Goal: Navigation & Orientation: Find specific page/section

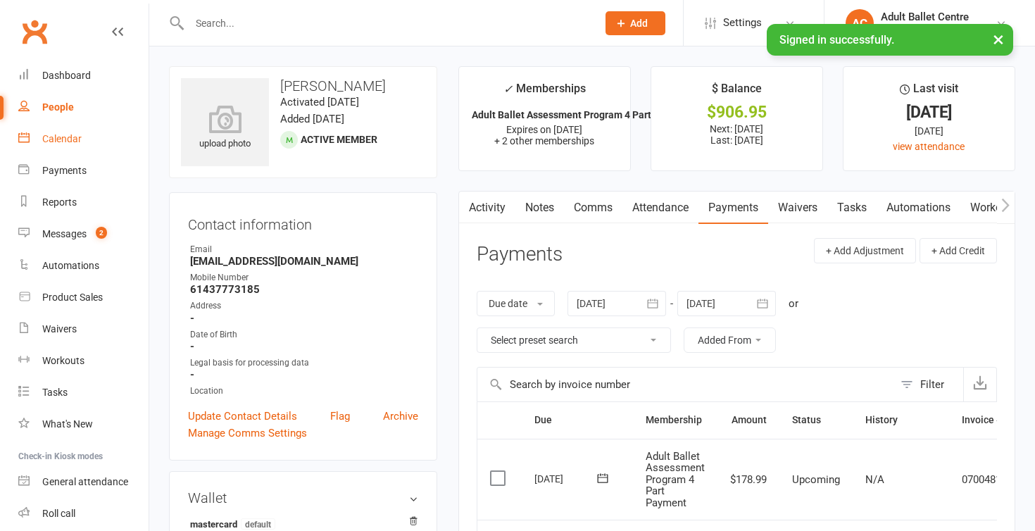
click at [65, 146] on link "Calendar" at bounding box center [83, 139] width 130 height 32
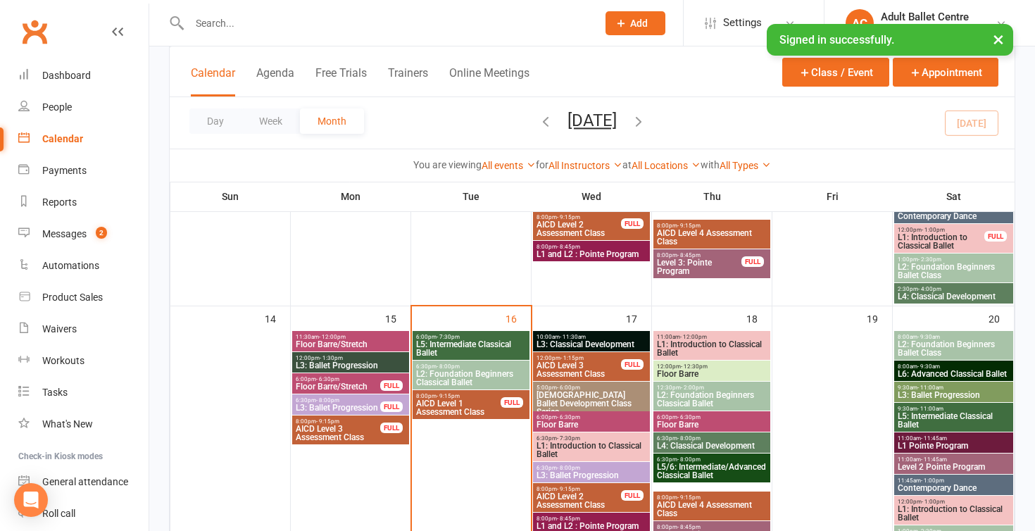
scroll to position [559, 0]
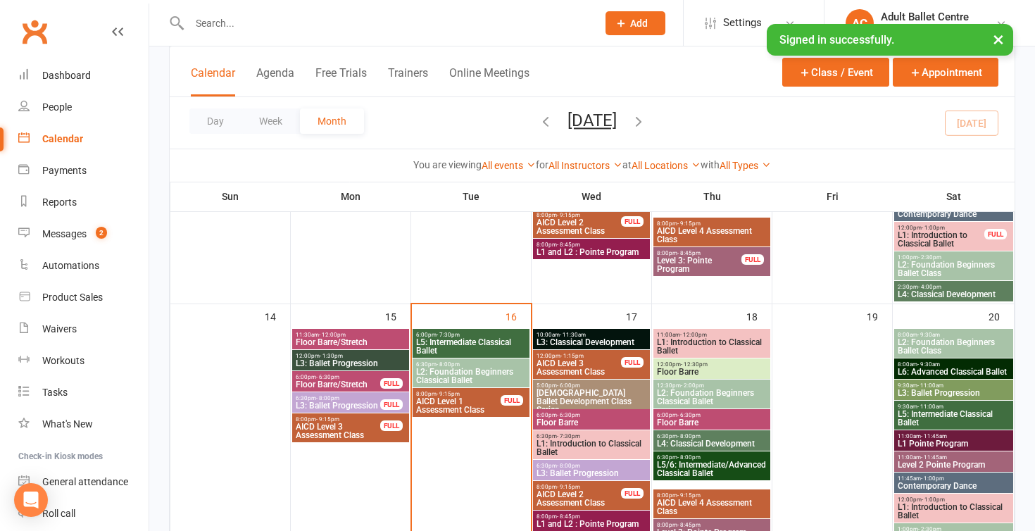
click at [432, 347] on span "L5: Intermediate Classical Ballet" at bounding box center [470, 346] width 111 height 17
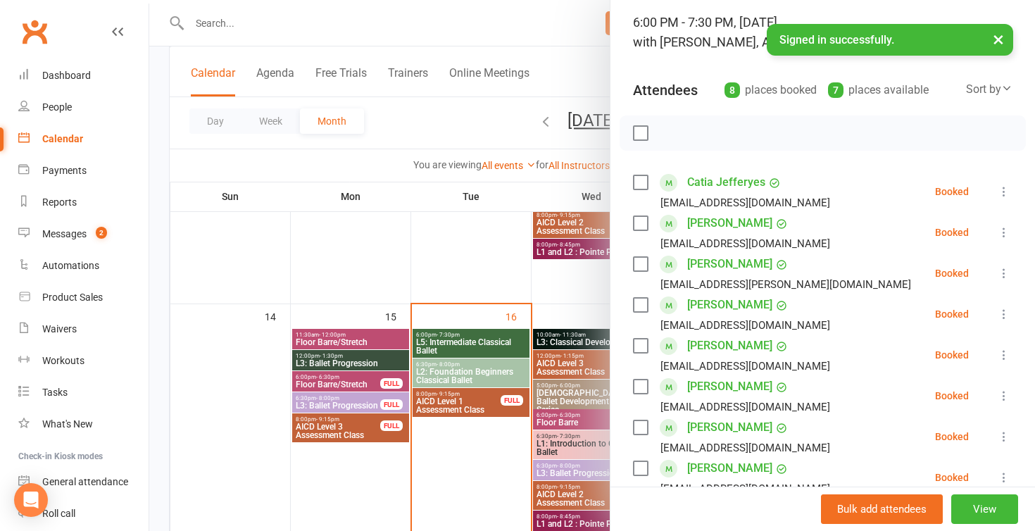
scroll to position [74, 0]
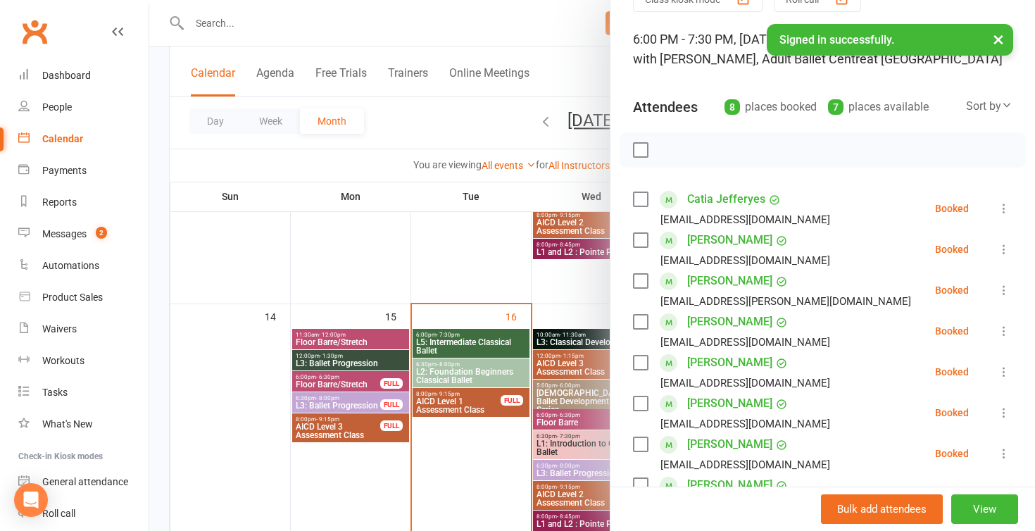
click at [501, 458] on div at bounding box center [592, 265] width 886 height 531
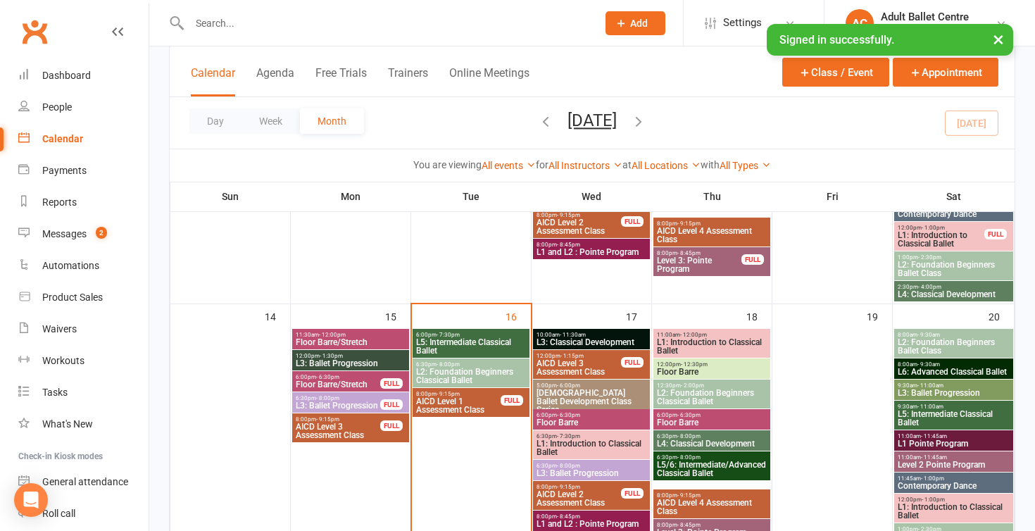
click at [480, 377] on span "L2: Foundation Beginners Classical Ballet" at bounding box center [470, 376] width 111 height 17
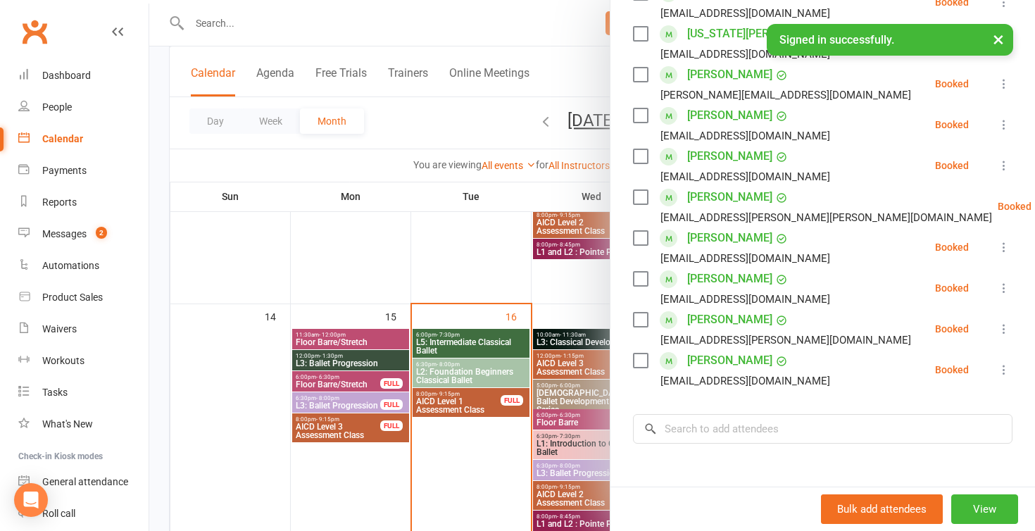
scroll to position [369, 0]
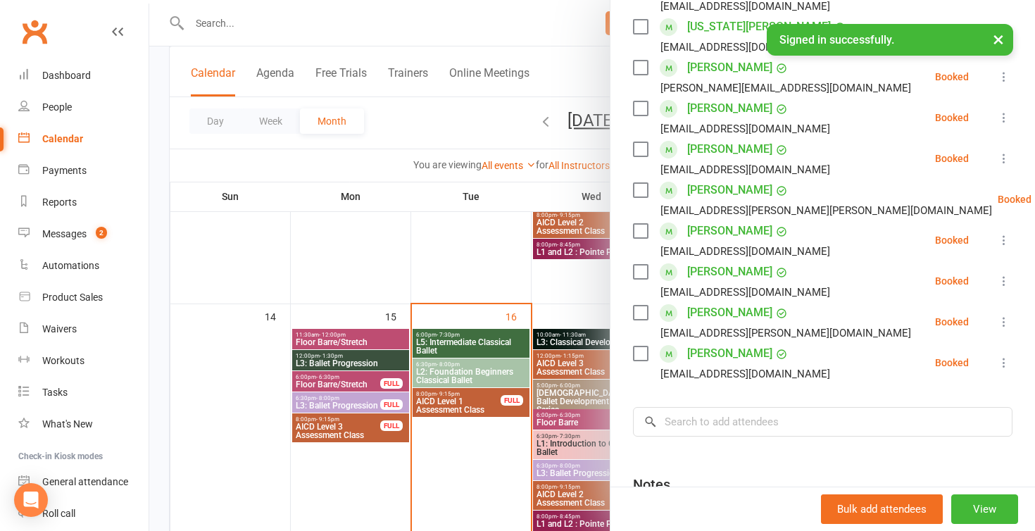
click at [482, 265] on div at bounding box center [592, 265] width 886 height 531
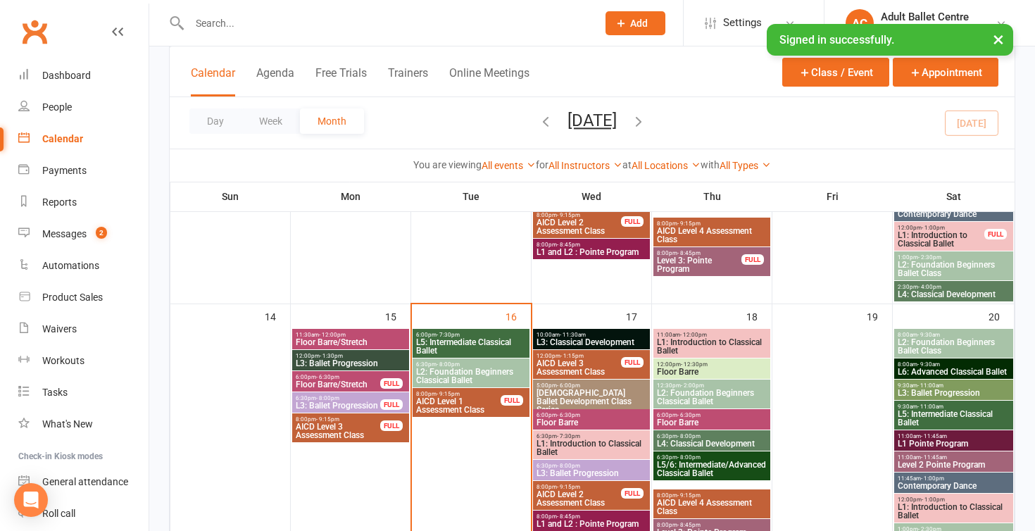
click at [553, 347] on div "10:00am - 11:30am L3: Classical Development" at bounding box center [591, 339] width 117 height 20
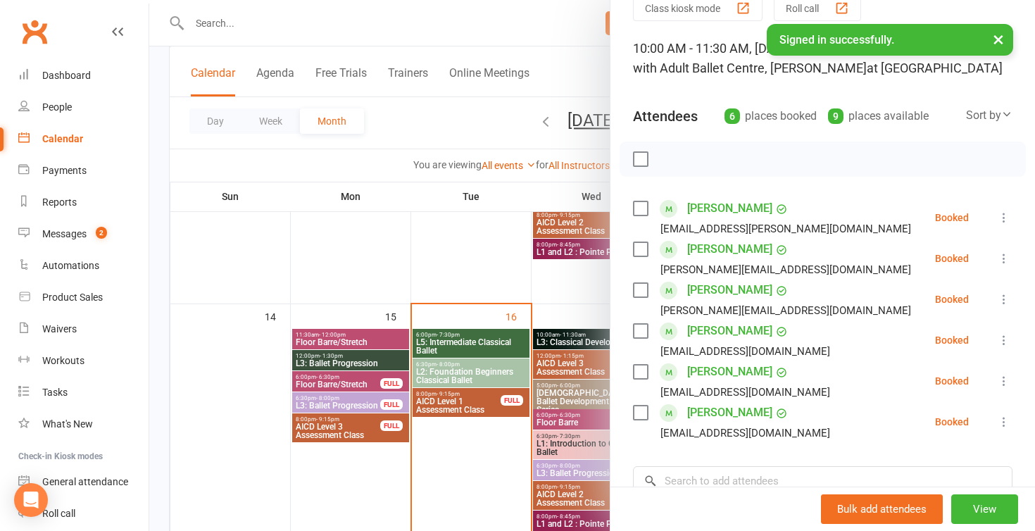
scroll to position [70, 0]
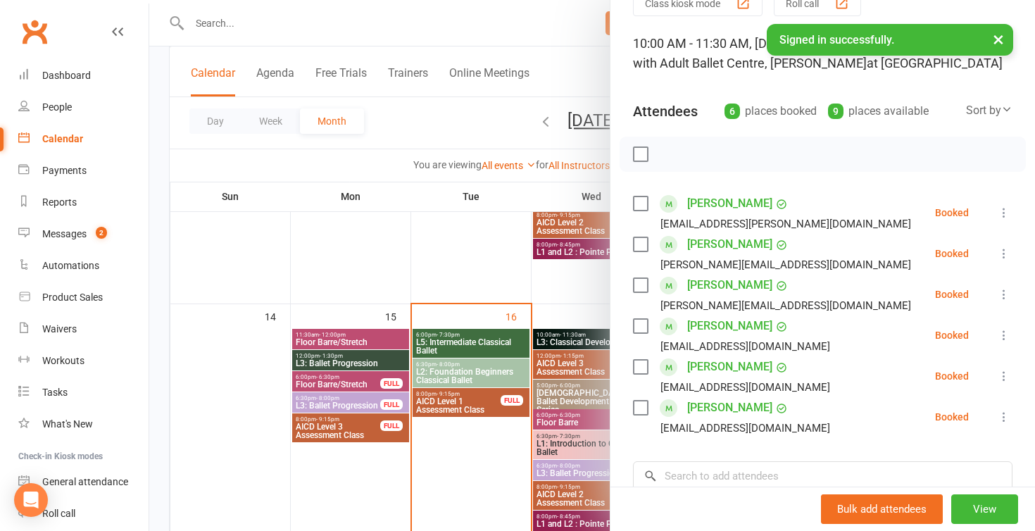
click at [556, 242] on div at bounding box center [592, 265] width 886 height 531
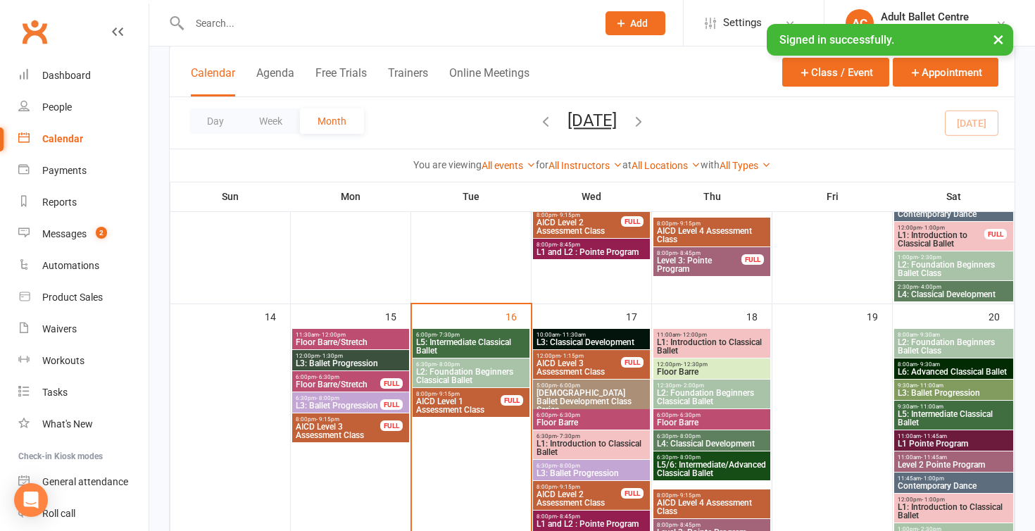
click at [572, 334] on span "- 11:30am" at bounding box center [573, 335] width 26 height 6
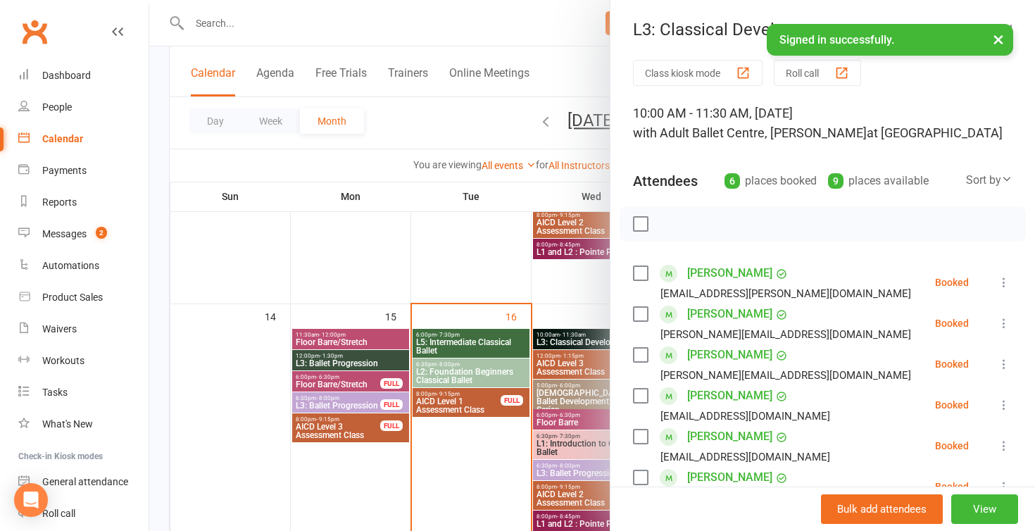
click at [583, 306] on div at bounding box center [592, 265] width 886 height 531
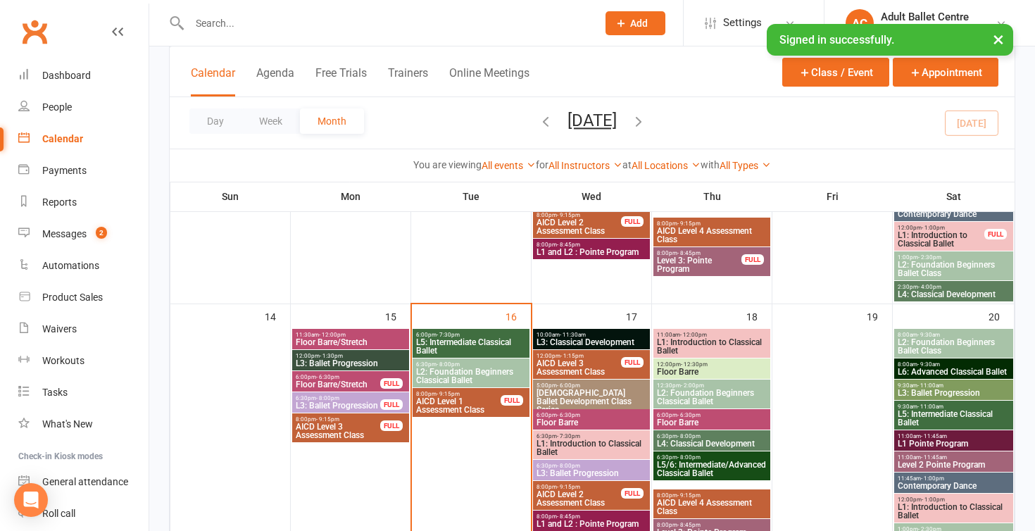
click at [606, 398] on span "[DEMOGRAPHIC_DATA] Ballet Development Class Series" at bounding box center [591, 401] width 111 height 25
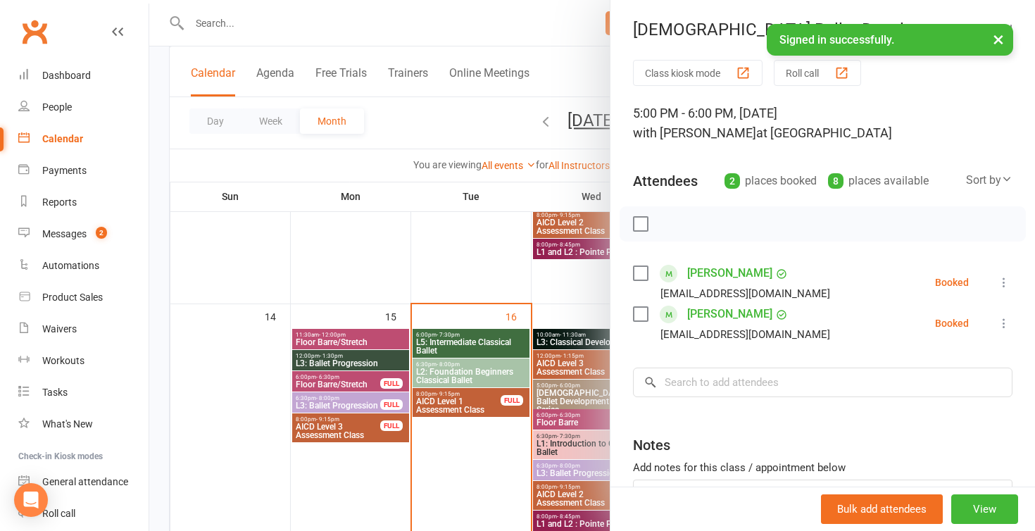
click at [554, 294] on div at bounding box center [592, 265] width 886 height 531
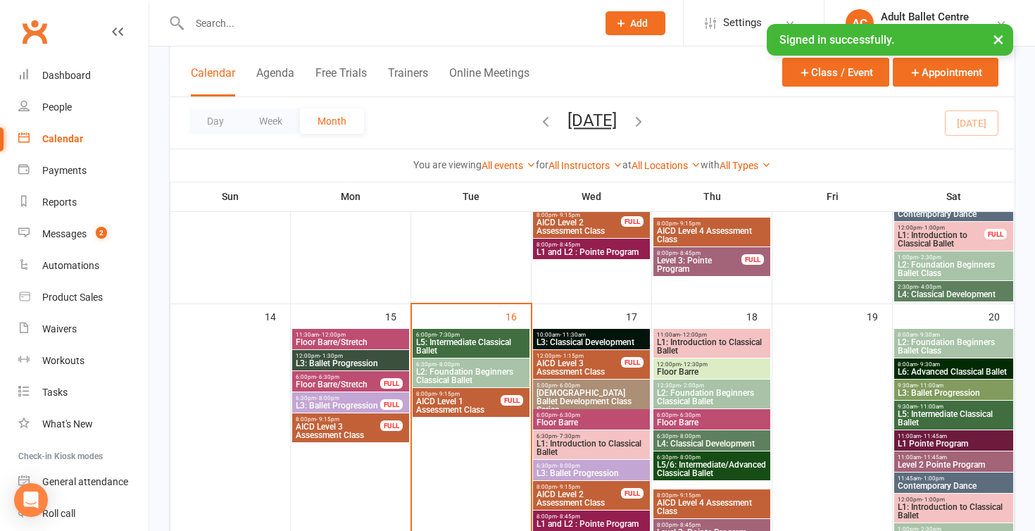
click at [612, 446] on span "L1: Introduction to Classical Ballet" at bounding box center [591, 447] width 111 height 17
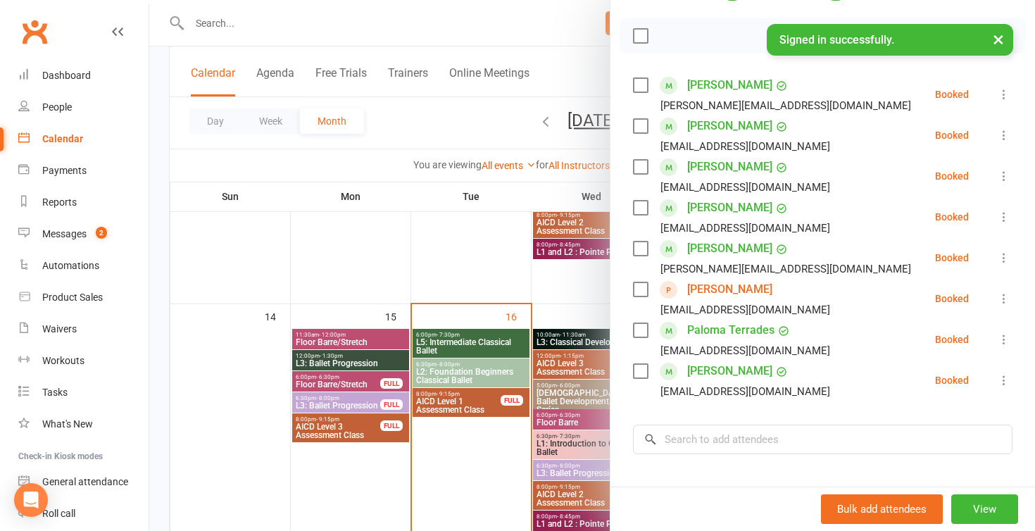
scroll to position [190, 0]
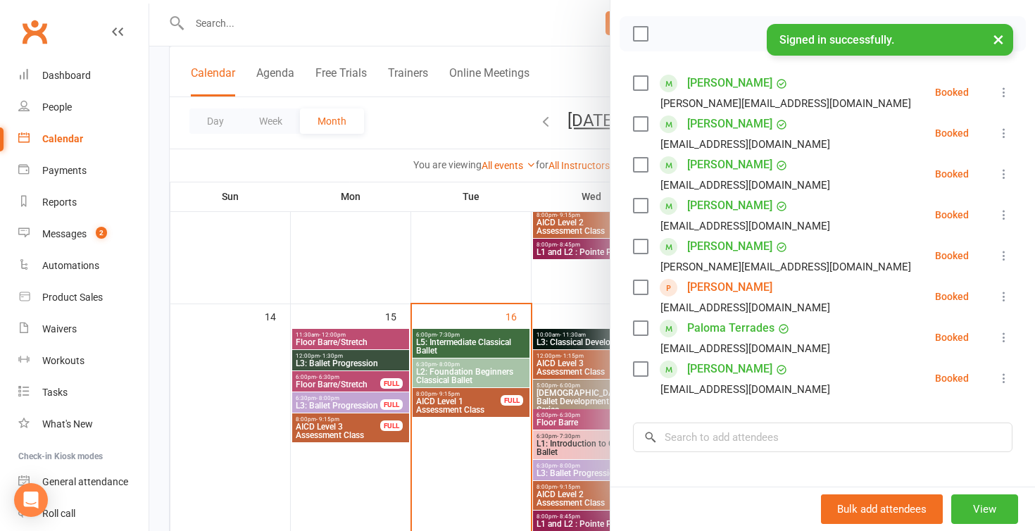
click at [578, 299] on div at bounding box center [592, 265] width 886 height 531
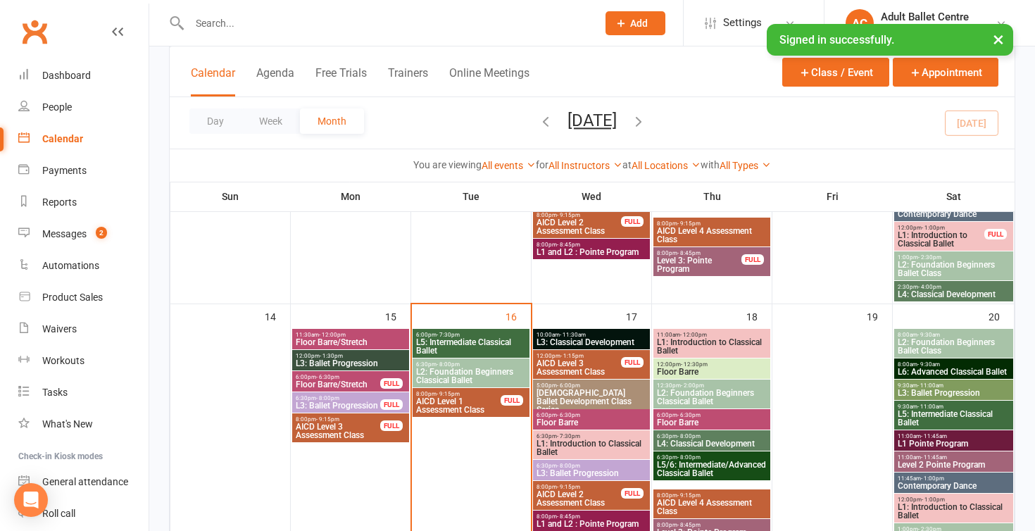
click at [487, 344] on span "L5: Intermediate Classical Ballet" at bounding box center [470, 346] width 111 height 17
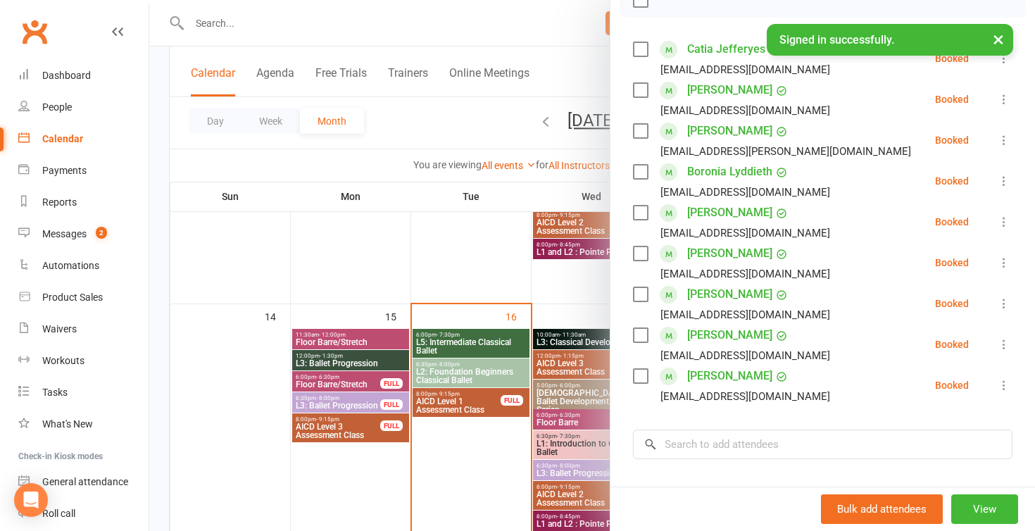
scroll to position [225, 0]
click at [429, 472] on div at bounding box center [592, 265] width 886 height 531
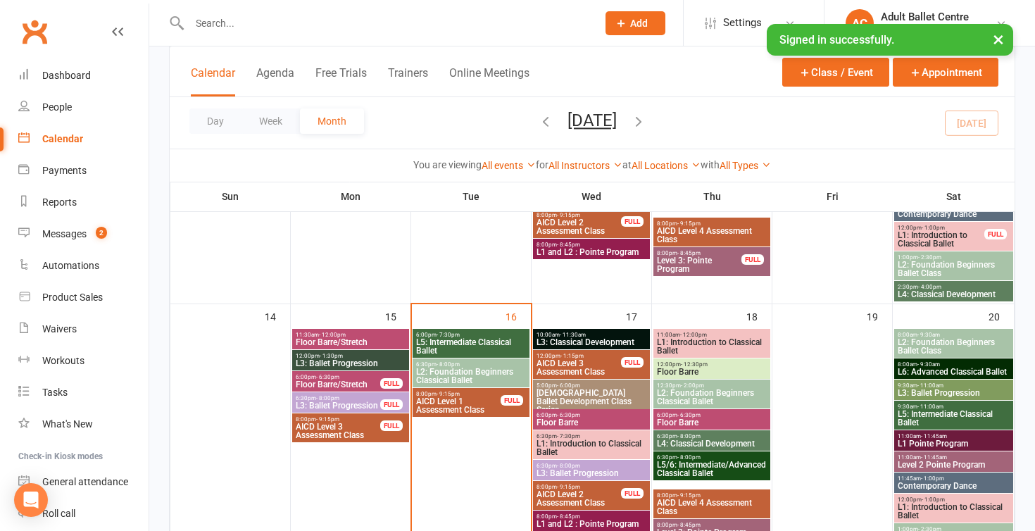
click at [456, 368] on span "L2: Foundation Beginners Classical Ballet" at bounding box center [470, 376] width 111 height 17
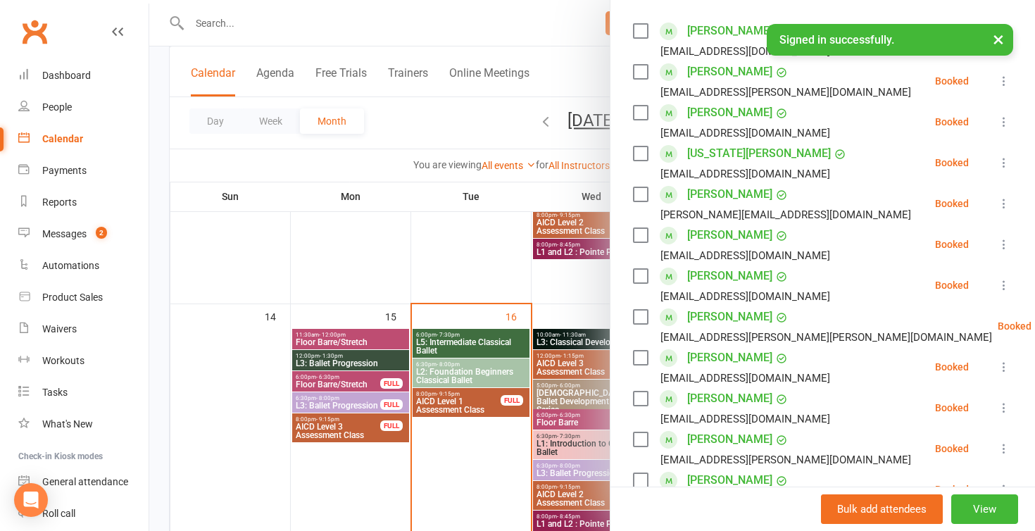
scroll to position [256, 0]
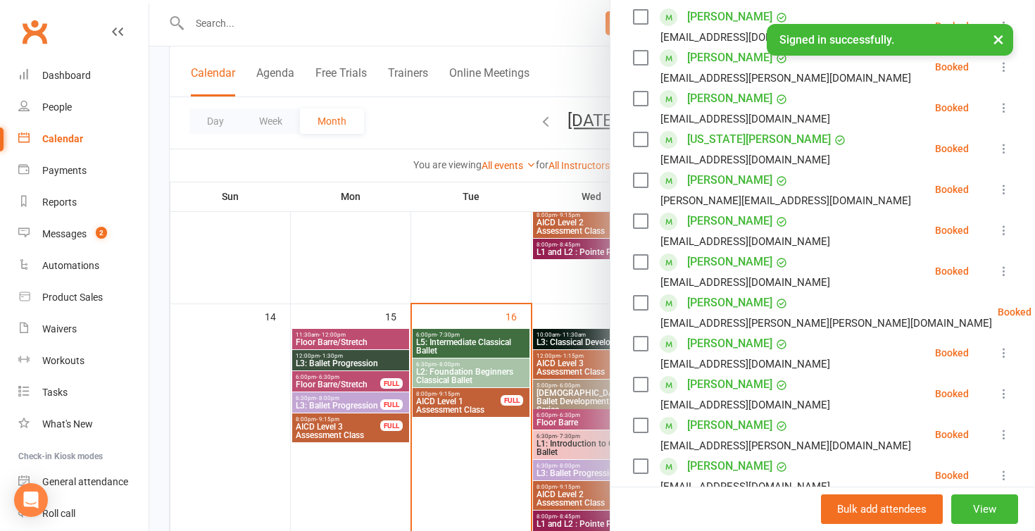
click at [461, 467] on div at bounding box center [592, 265] width 886 height 531
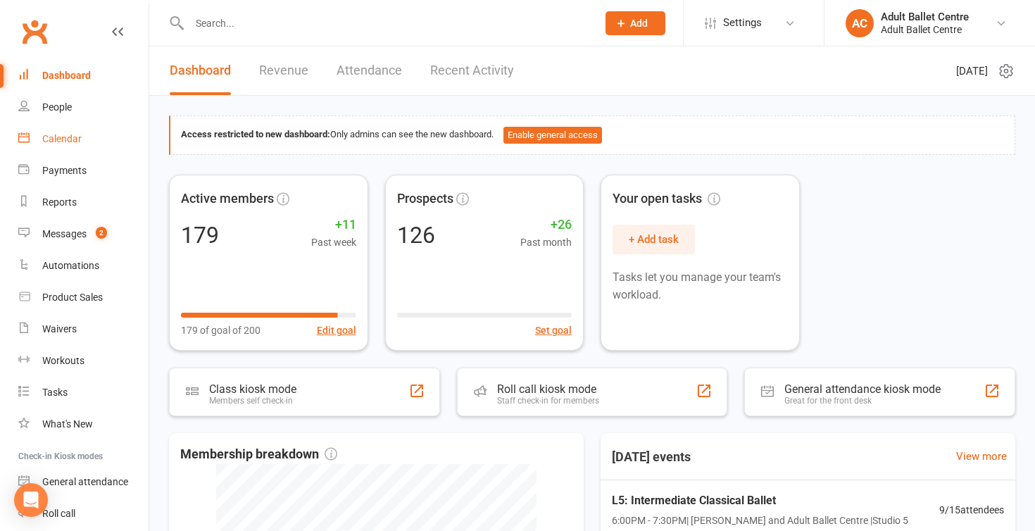
click at [69, 136] on div "Calendar" at bounding box center [61, 138] width 39 height 11
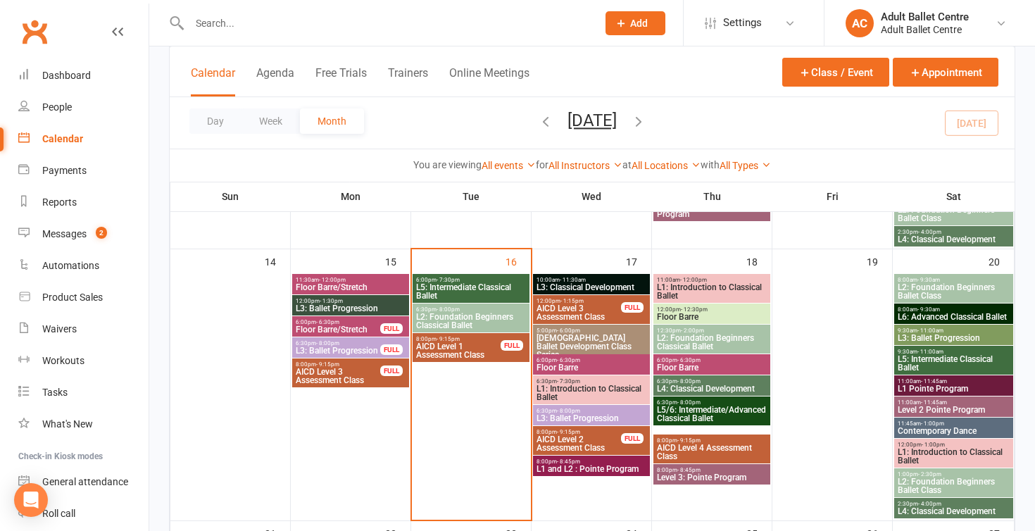
scroll to position [612, 0]
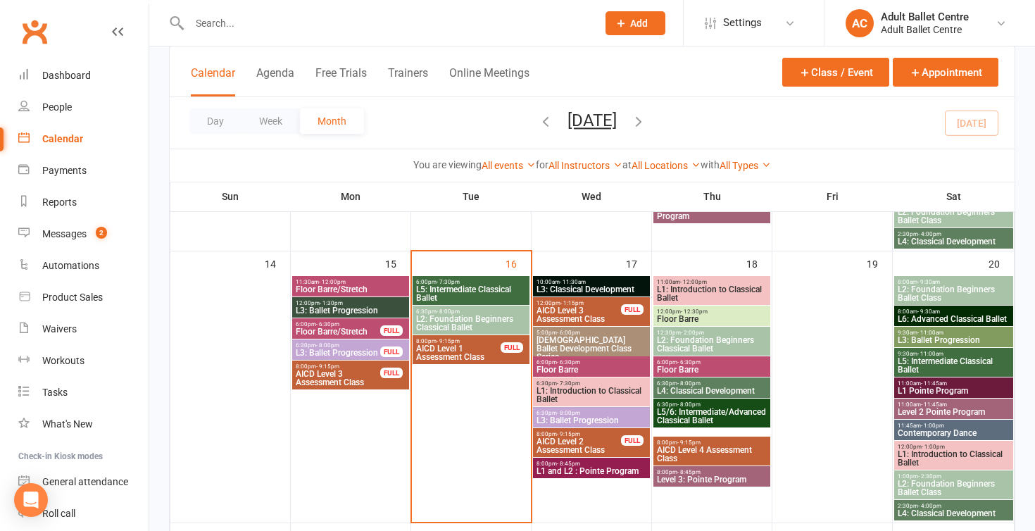
click at [453, 318] on span "L2: Foundation Beginners Classical Ballet" at bounding box center [470, 323] width 111 height 17
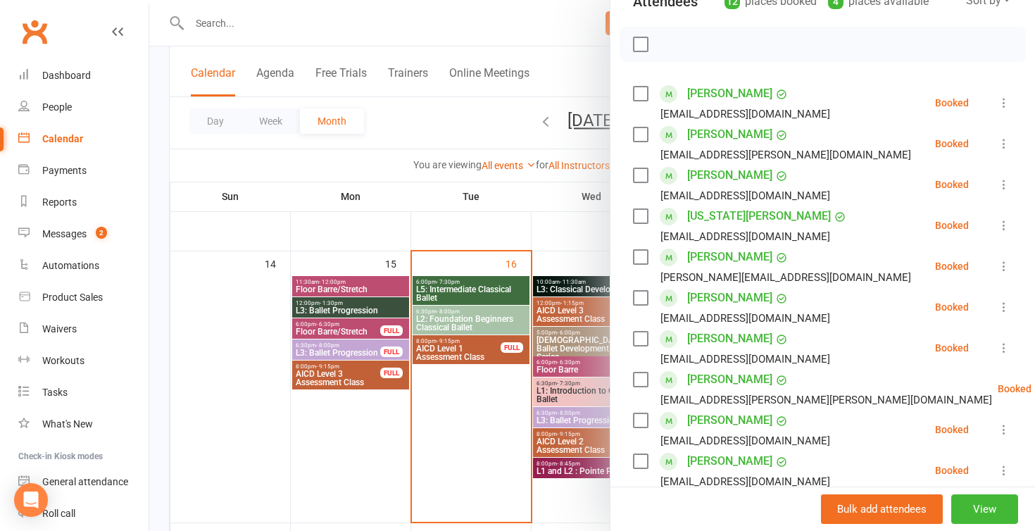
scroll to position [180, 0]
click at [725, 254] on link "[PERSON_NAME]" at bounding box center [729, 256] width 85 height 23
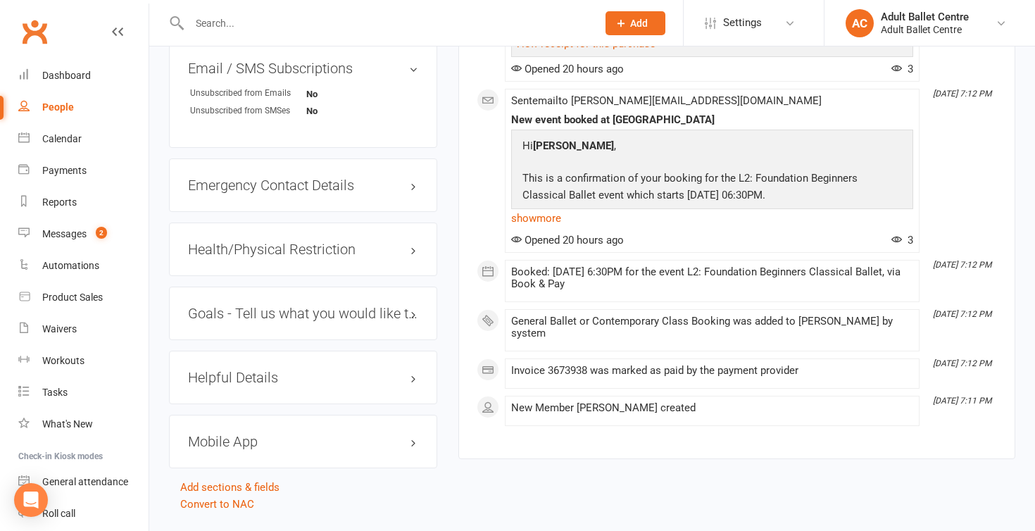
scroll to position [968, 0]
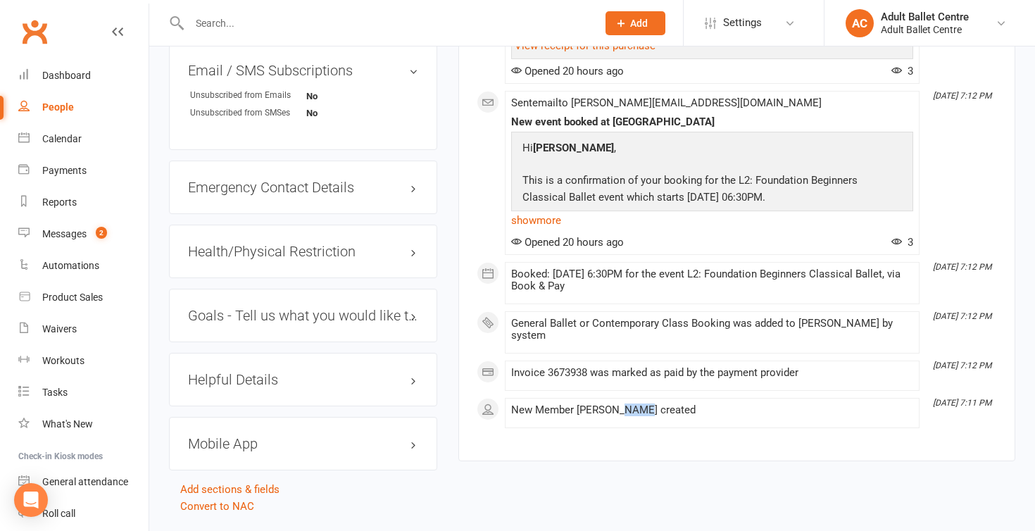
drag, startPoint x: 613, startPoint y: 390, endPoint x: 635, endPoint y: 391, distance: 21.8
click at [635, 404] on div "New Member Sonia Ivanoff created" at bounding box center [712, 410] width 402 height 12
click at [634, 404] on div "New Member Sonia Ivanoff created" at bounding box center [712, 413] width 402 height 18
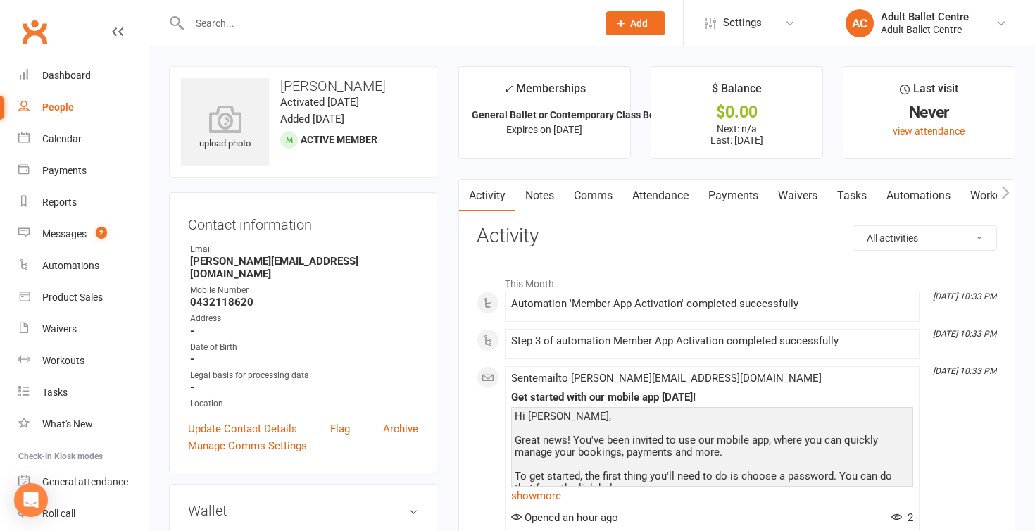
scroll to position [0, 0]
click at [546, 190] on link "Notes" at bounding box center [539, 196] width 49 height 32
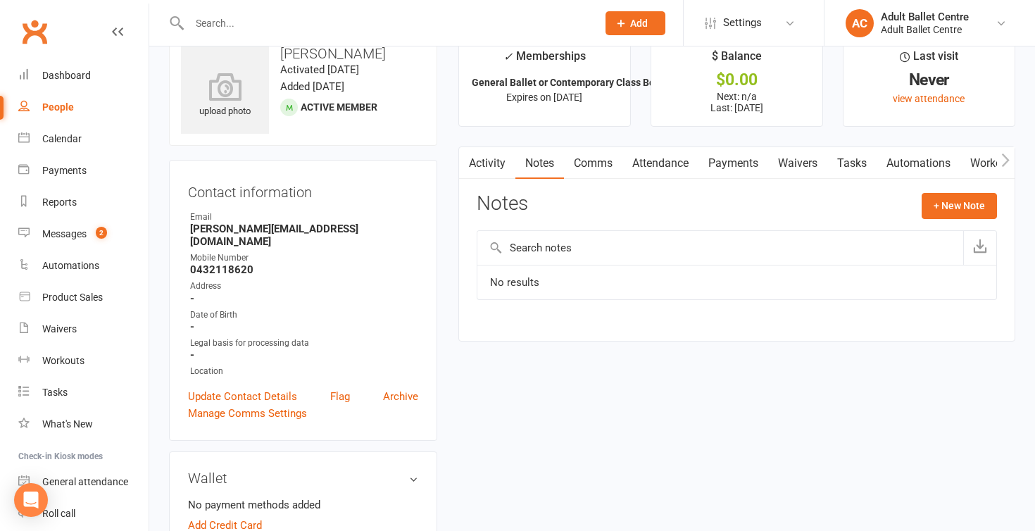
scroll to position [37, 0]
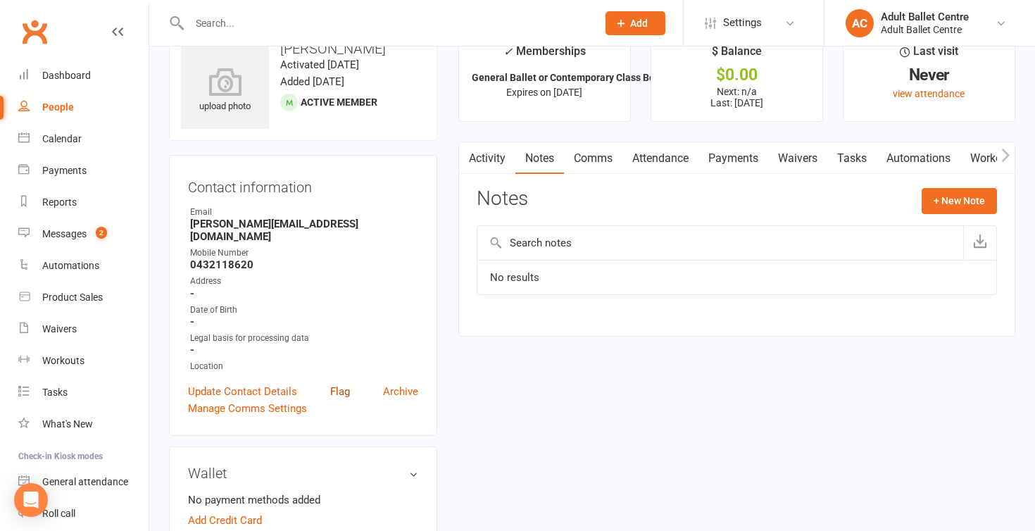
click at [340, 383] on link "Flag" at bounding box center [340, 391] width 20 height 17
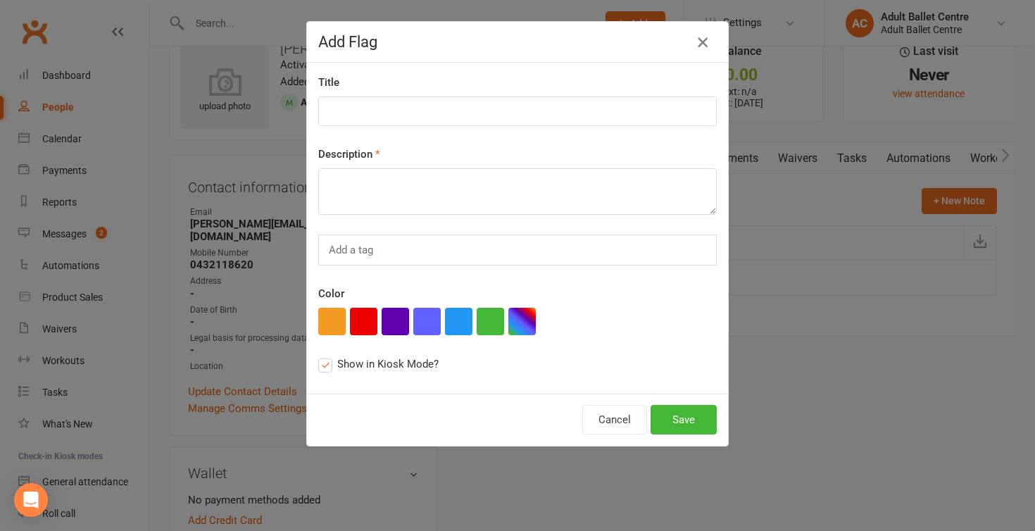
click at [703, 42] on icon "button" at bounding box center [702, 42] width 17 height 17
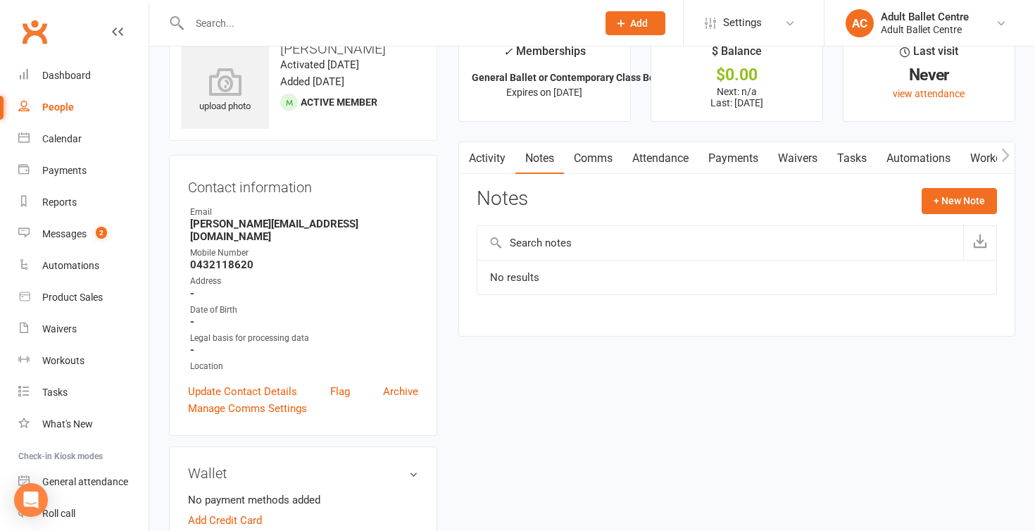
click at [289, 315] on strong "-" at bounding box center [304, 321] width 228 height 13
click at [80, 145] on link "Calendar" at bounding box center [83, 139] width 130 height 32
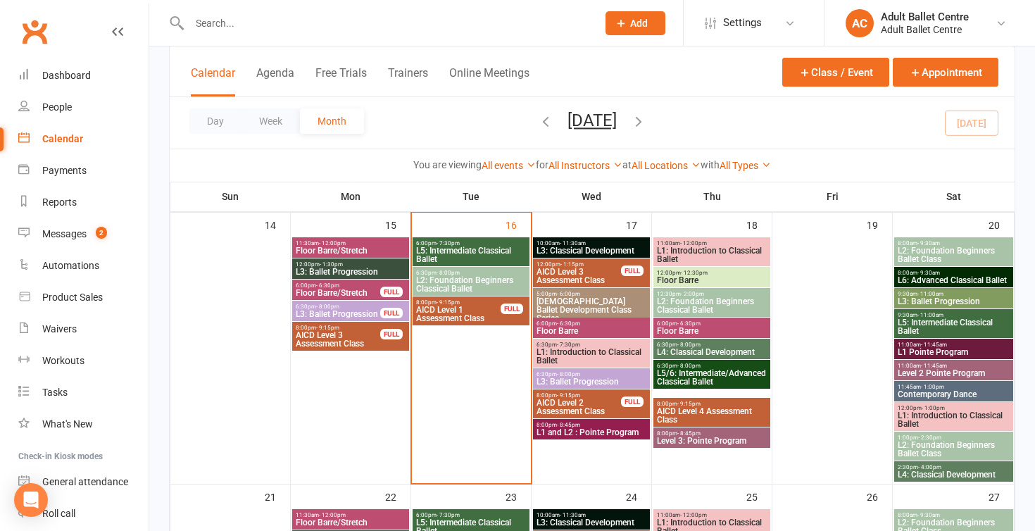
scroll to position [647, 0]
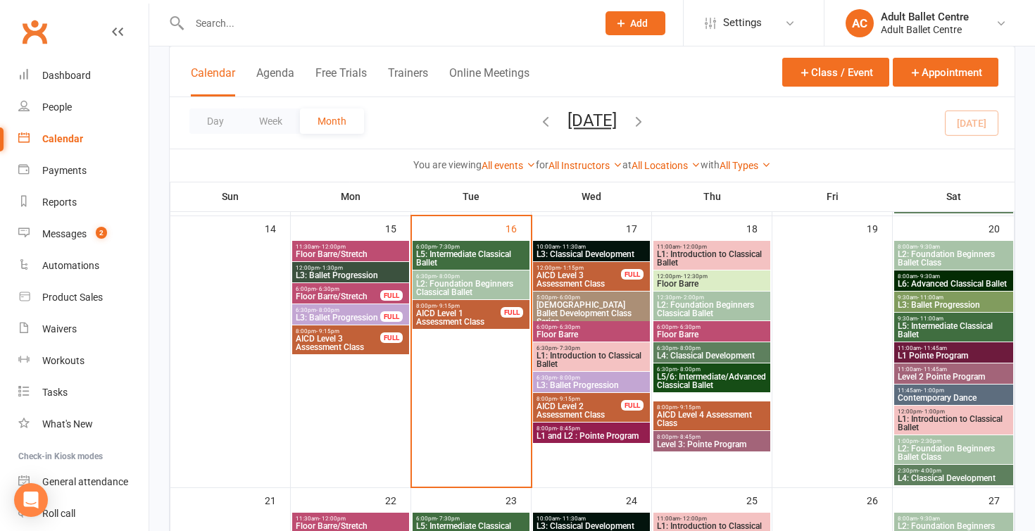
click at [468, 252] on span "L5: Intermediate Classical Ballet" at bounding box center [470, 258] width 111 height 17
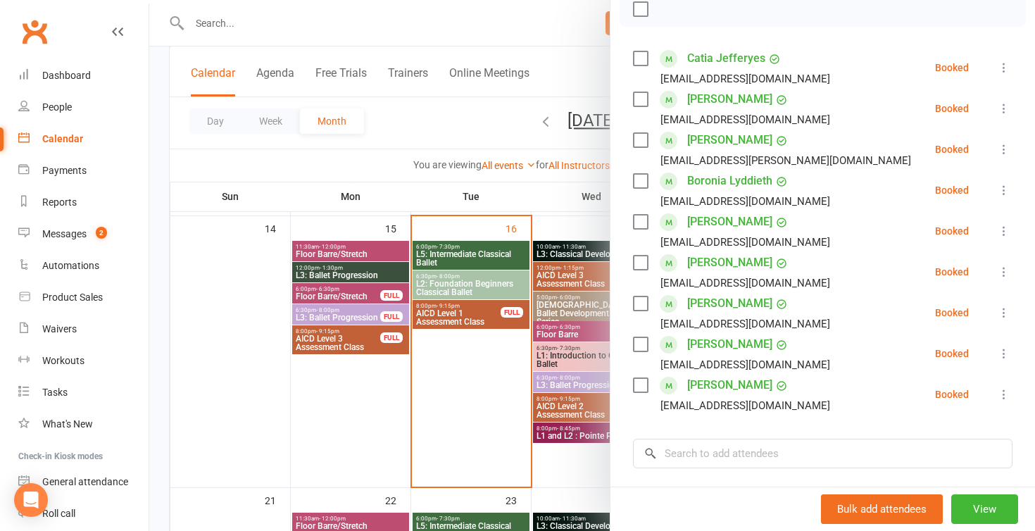
scroll to position [214, 0]
click at [489, 384] on div at bounding box center [592, 265] width 886 height 531
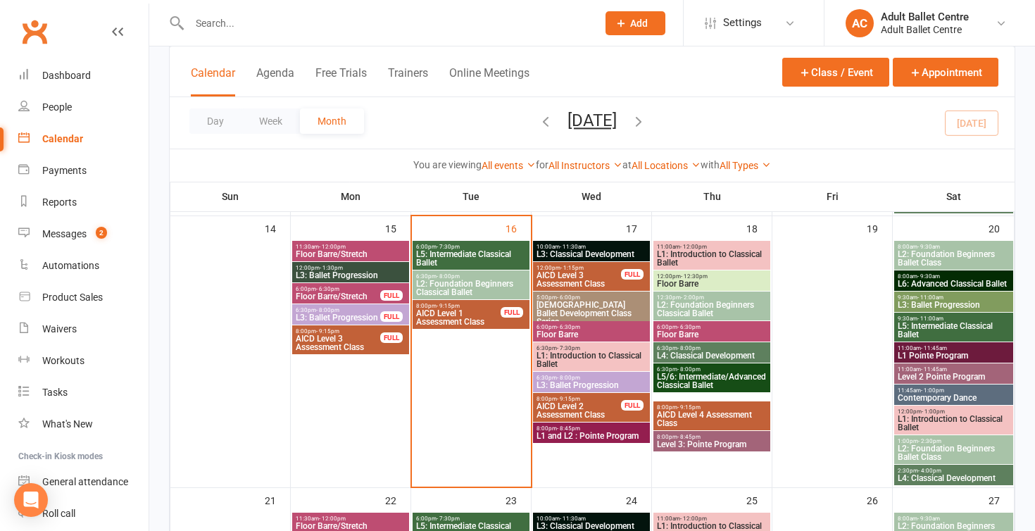
click at [577, 248] on span "- 11:30am" at bounding box center [573, 247] width 26 height 6
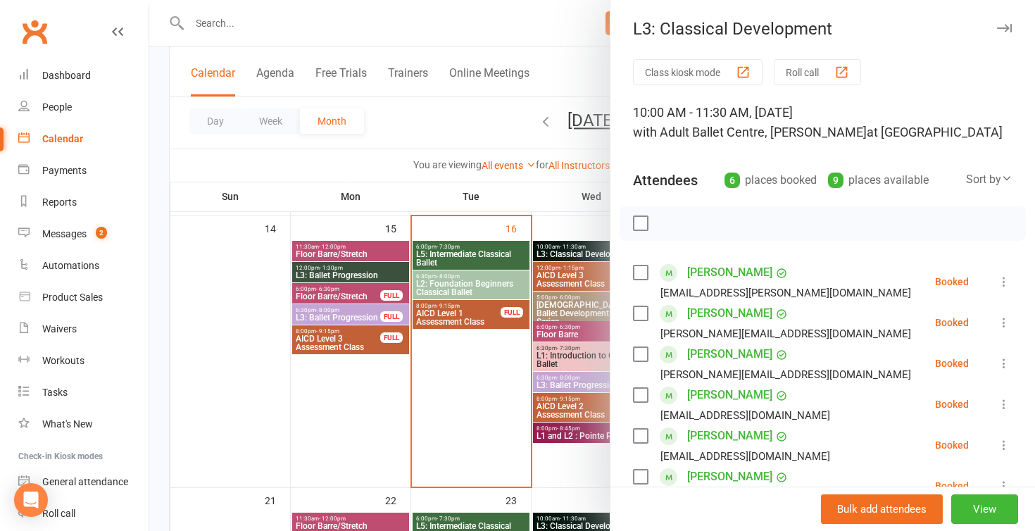
scroll to position [0, 0]
click at [501, 412] on div at bounding box center [592, 265] width 886 height 531
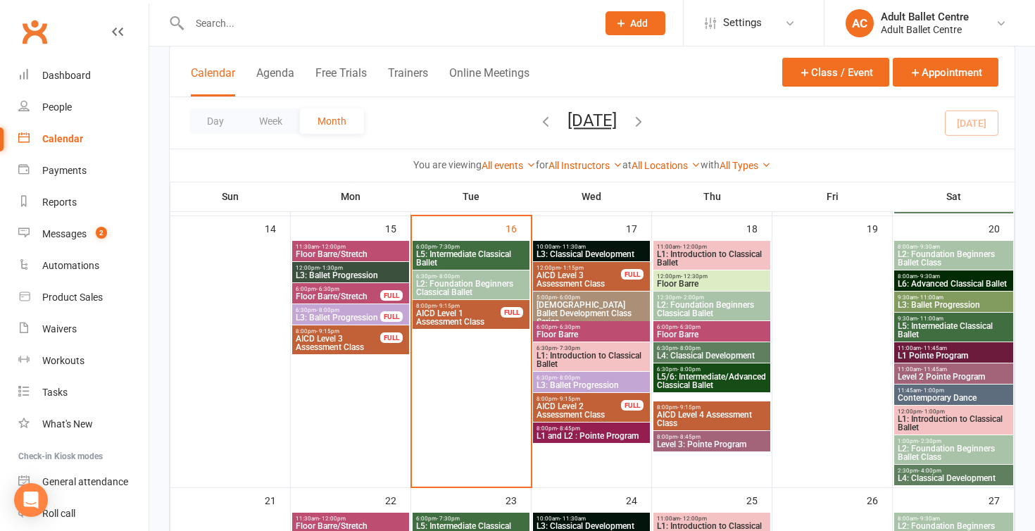
click at [580, 347] on span "6:30pm - 7:30pm" at bounding box center [591, 348] width 111 height 6
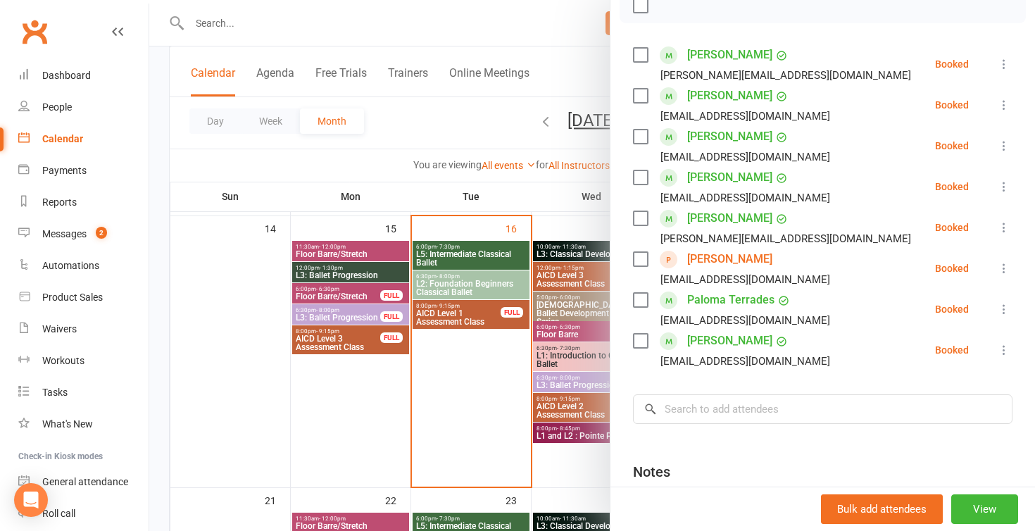
scroll to position [223, 0]
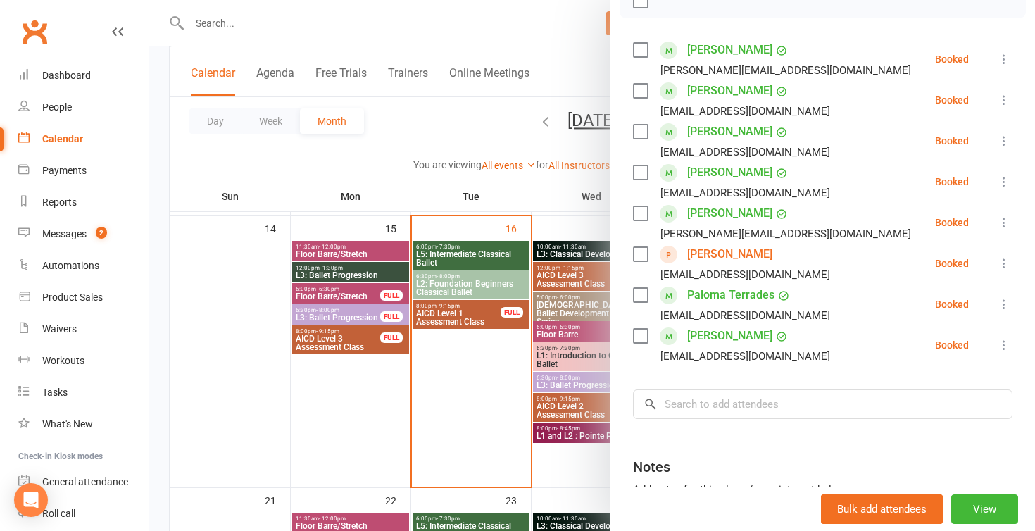
click at [488, 379] on div at bounding box center [592, 265] width 886 height 531
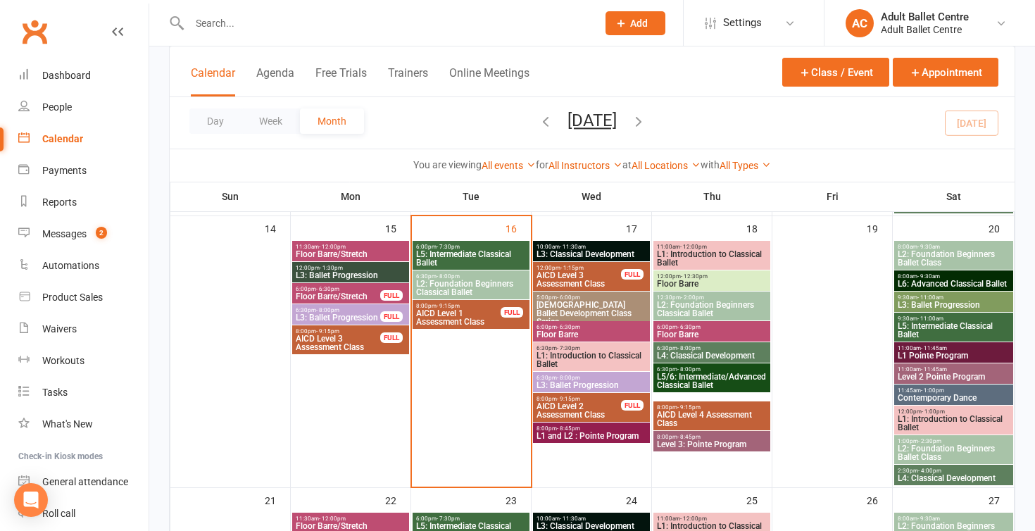
click at [461, 275] on span "6:30pm - 8:00pm" at bounding box center [470, 276] width 111 height 6
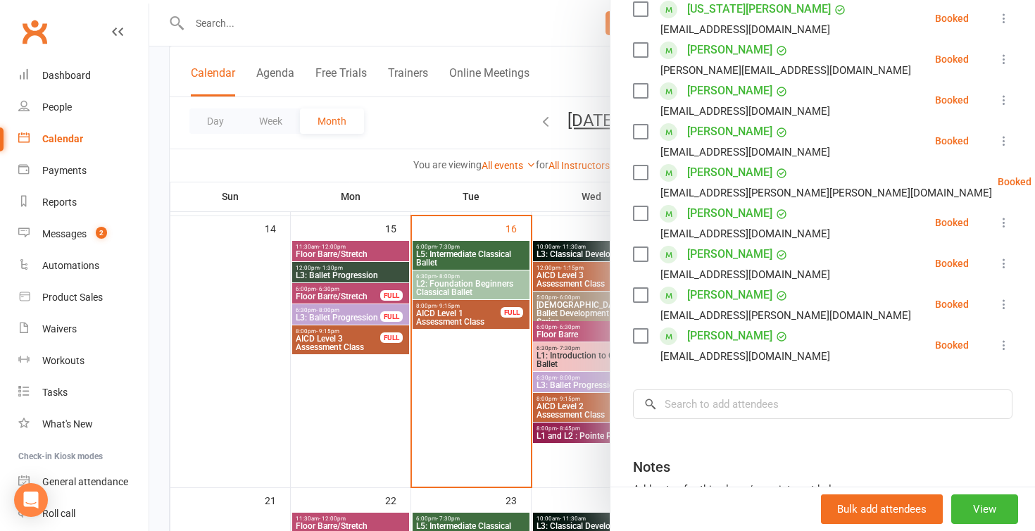
scroll to position [229, 0]
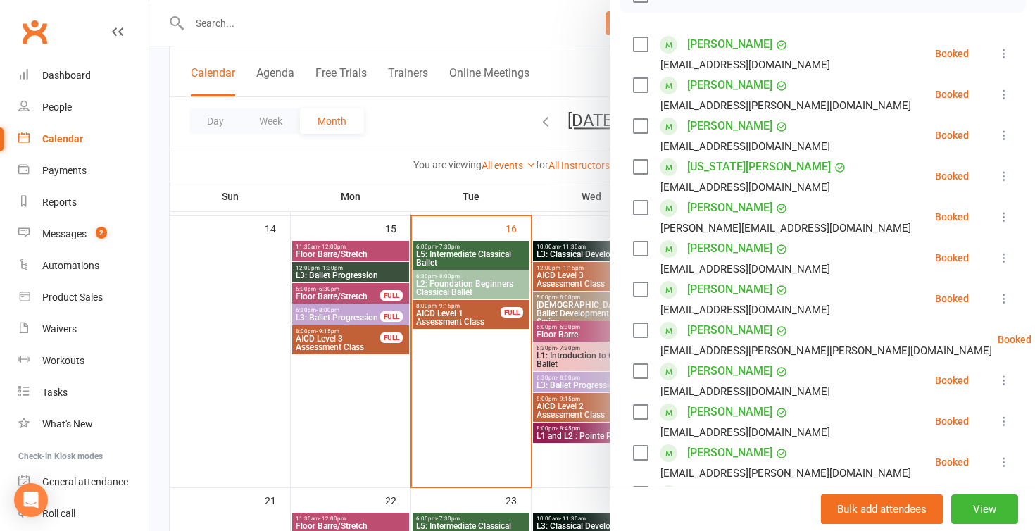
click at [497, 394] on div at bounding box center [592, 265] width 886 height 531
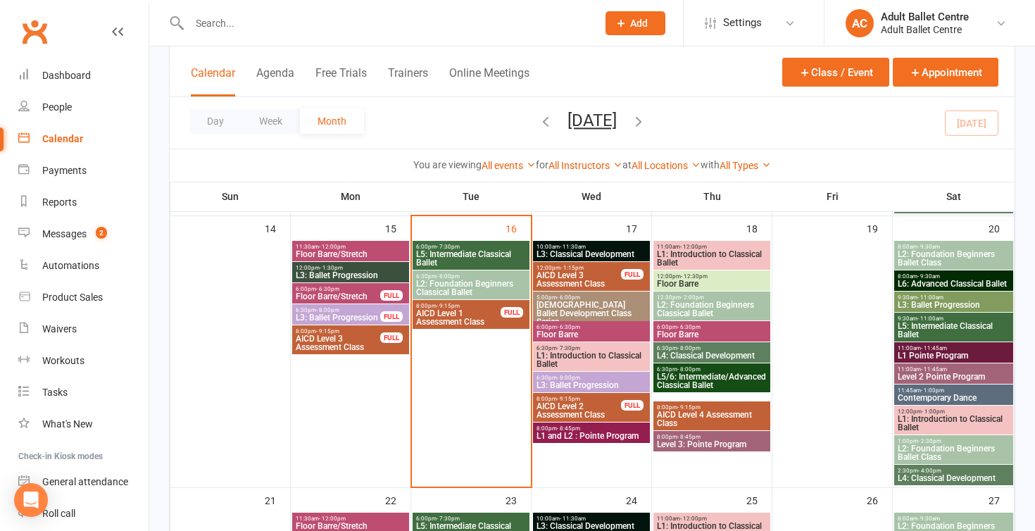
click at [925, 442] on span "- 2:30pm" at bounding box center [929, 441] width 23 height 6
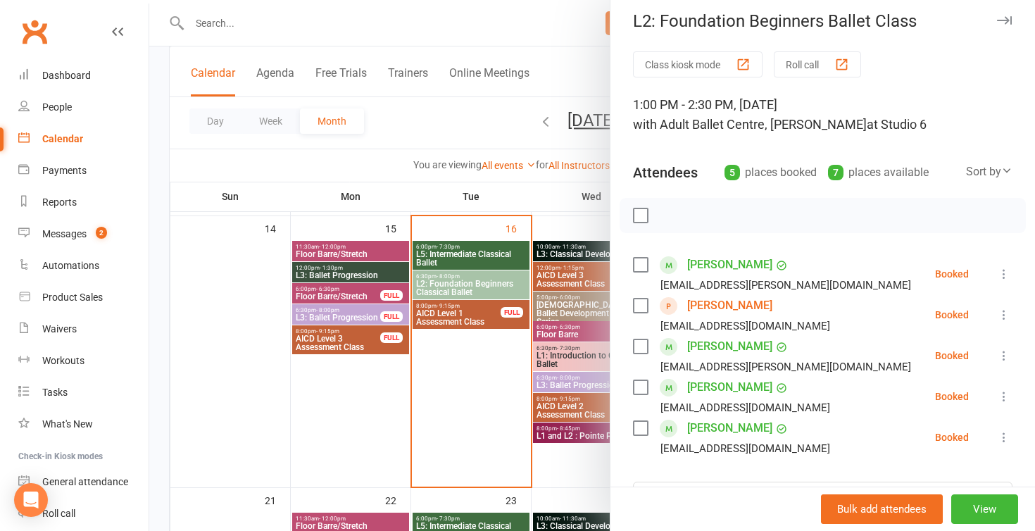
scroll to position [8, 0]
click at [585, 465] on div at bounding box center [592, 265] width 886 height 531
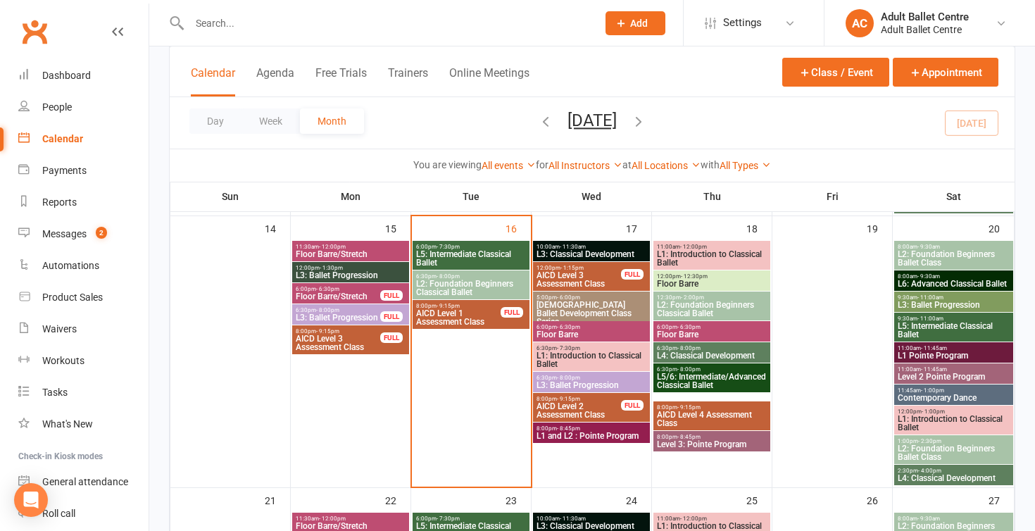
click at [943, 474] on span "L4: Classical Development" at bounding box center [953, 478] width 113 height 8
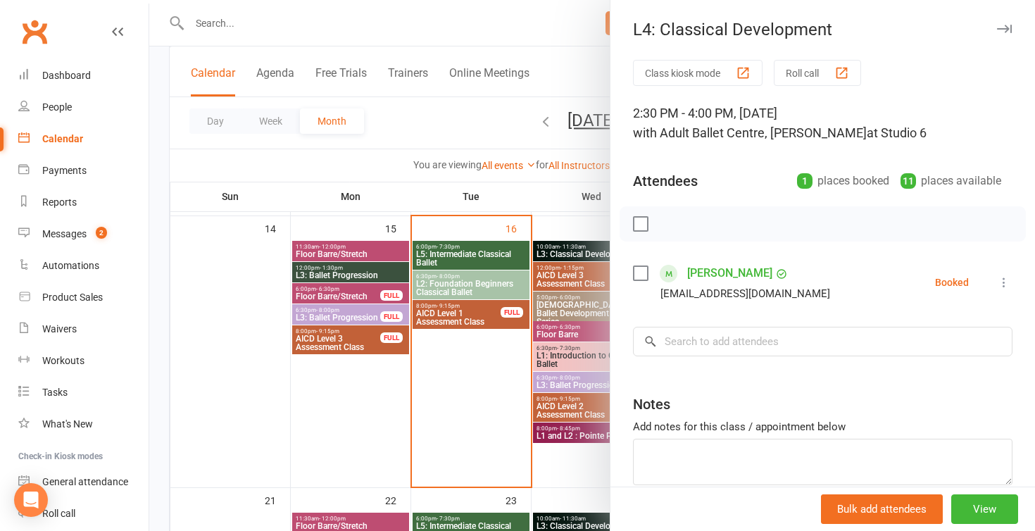
click at [572, 454] on div at bounding box center [592, 265] width 886 height 531
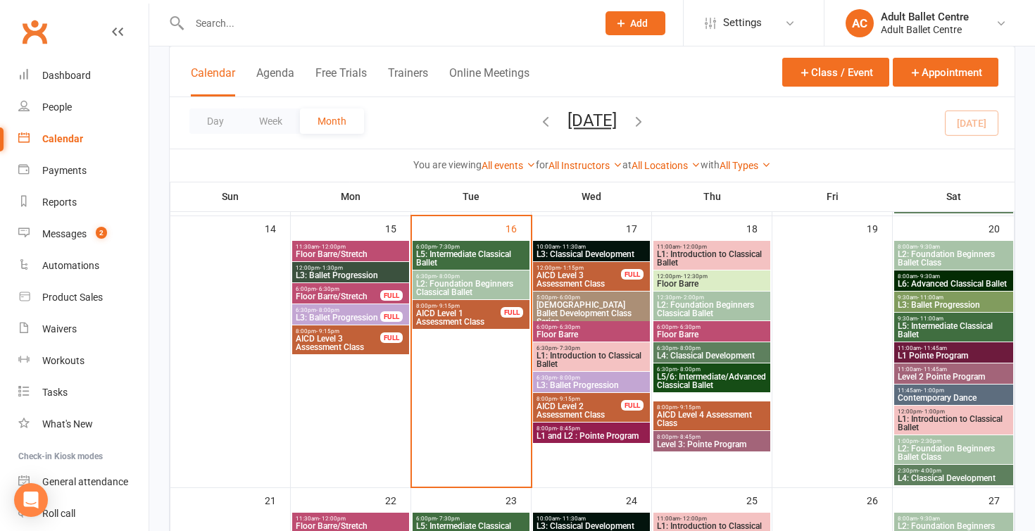
click at [677, 352] on span "L4: Classical Development" at bounding box center [711, 355] width 111 height 8
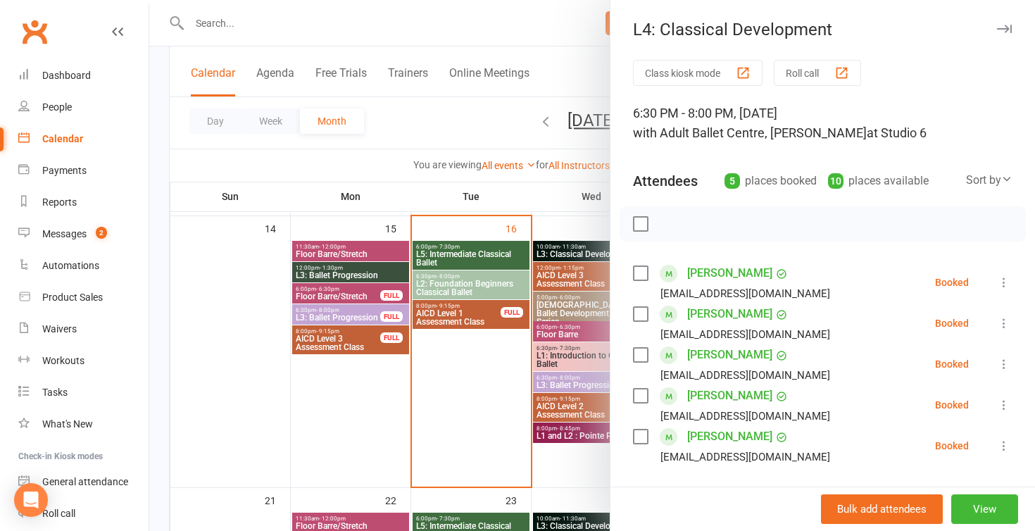
click at [501, 430] on div at bounding box center [592, 265] width 886 height 531
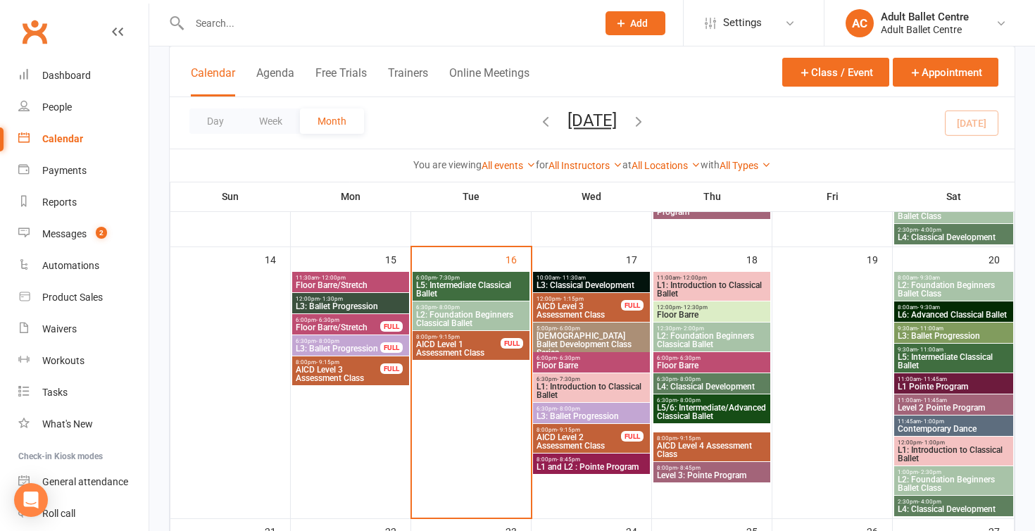
scroll to position [618, 0]
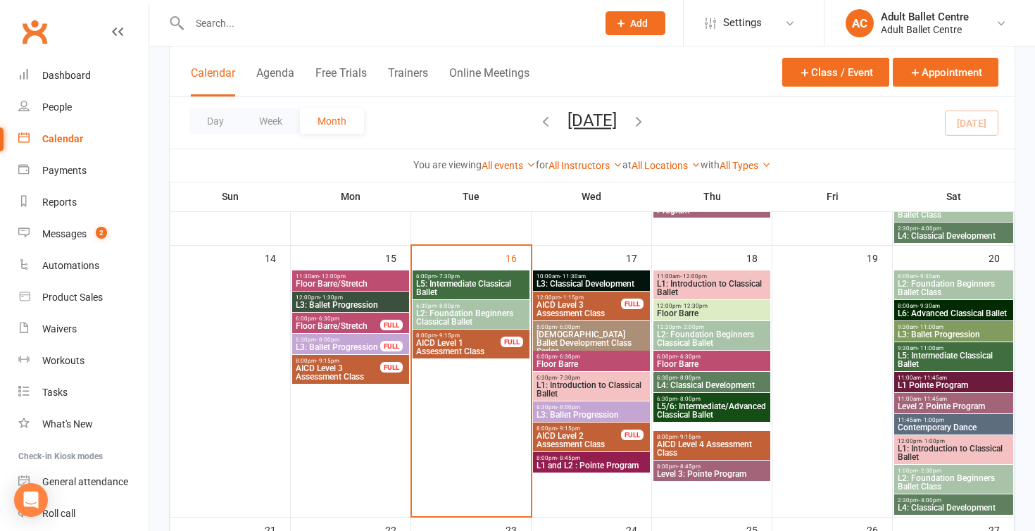
click at [712, 311] on span "Floor Barre" at bounding box center [711, 313] width 111 height 8
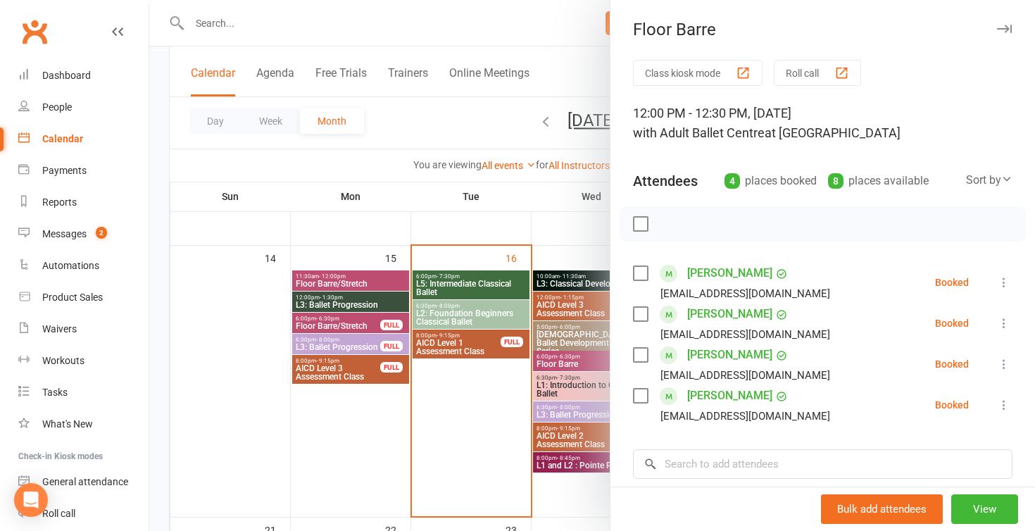
click at [503, 405] on div at bounding box center [592, 265] width 886 height 531
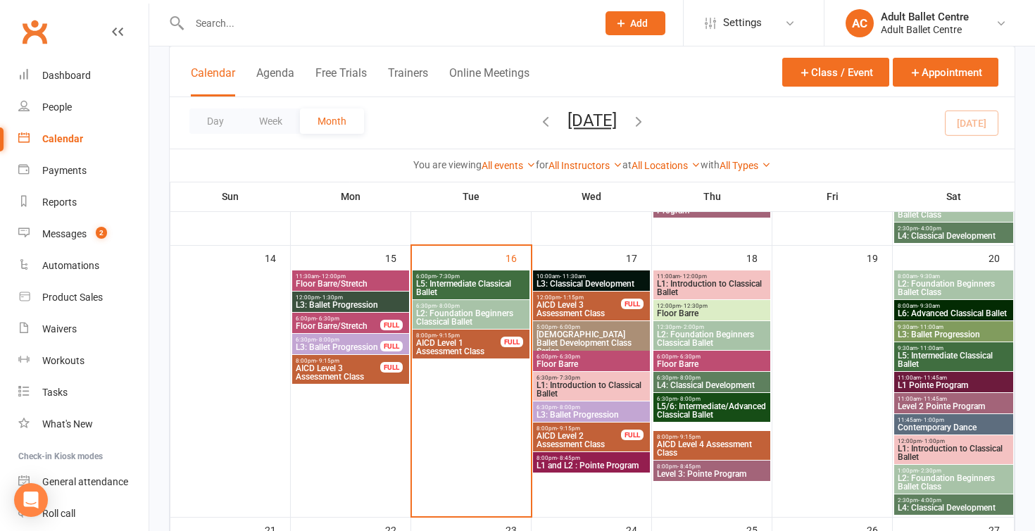
click at [511, 316] on span "L2: Foundation Beginners Classical Ballet" at bounding box center [470, 317] width 111 height 17
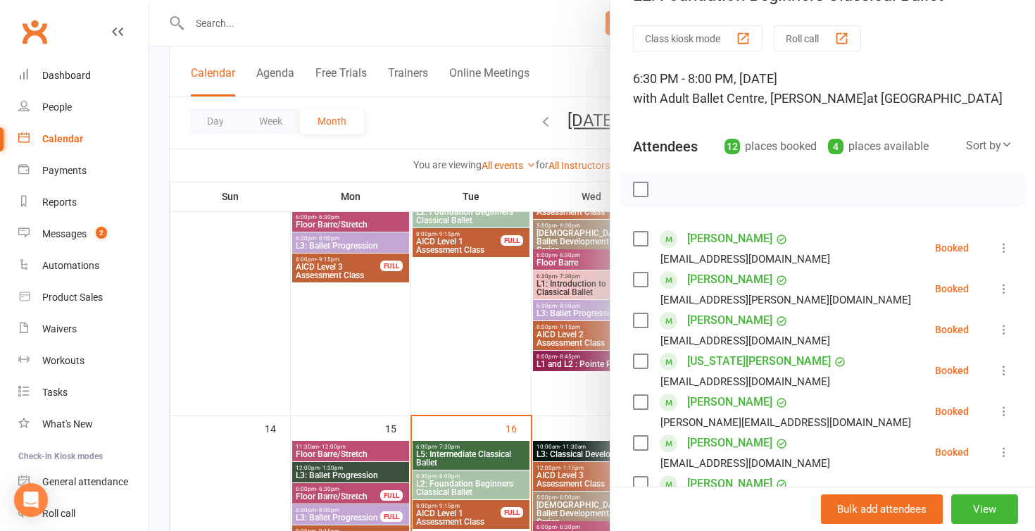
scroll to position [33, 0]
click at [428, 387] on div at bounding box center [592, 265] width 886 height 531
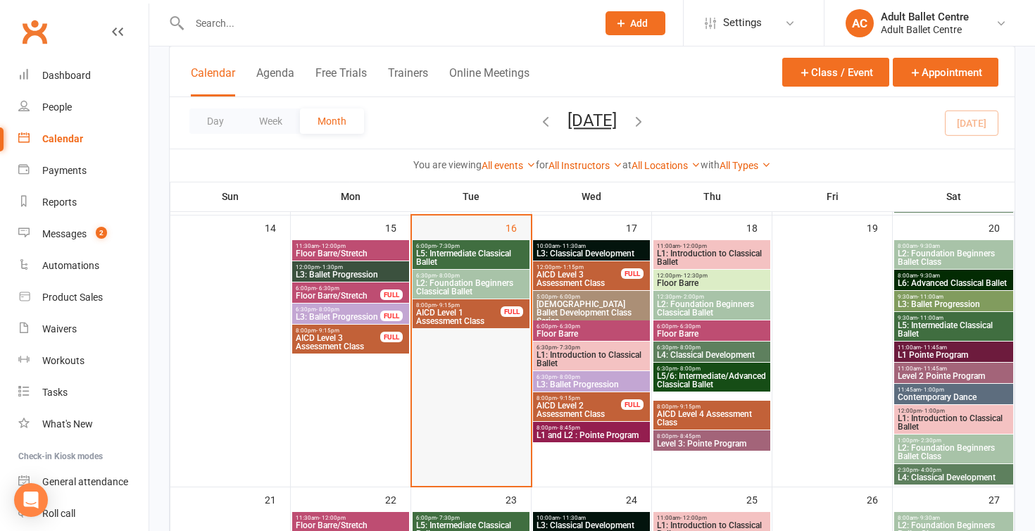
click at [438, 411] on div at bounding box center [471, 362] width 116 height 245
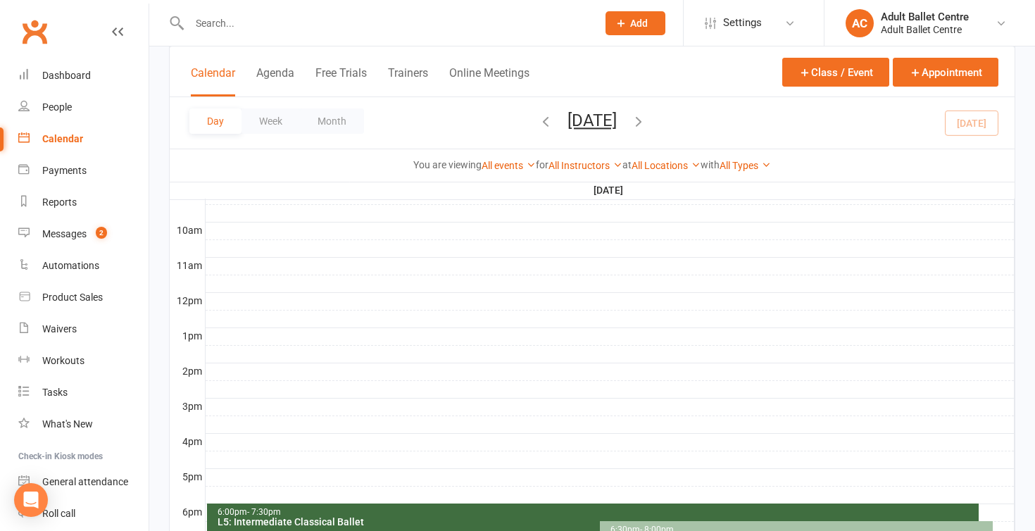
scroll to position [0, 0]
click at [58, 144] on link "Calendar" at bounding box center [83, 139] width 130 height 32
click at [64, 103] on div "People" at bounding box center [57, 106] width 30 height 11
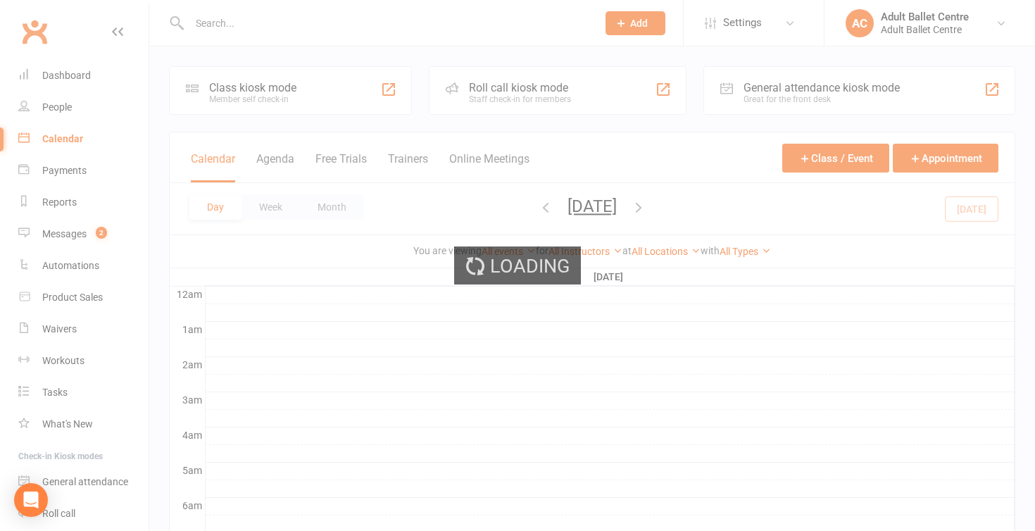
select select "100"
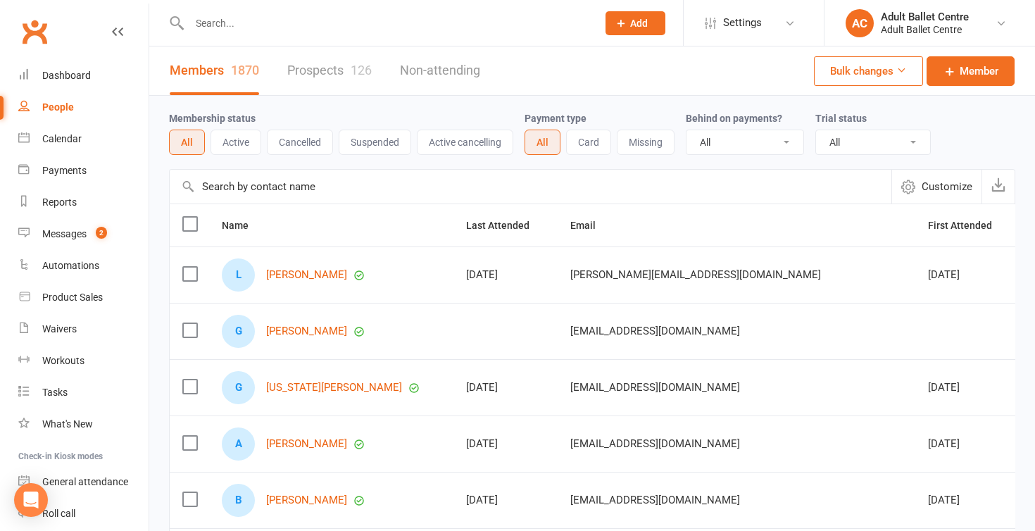
click at [56, 0] on react-component at bounding box center [293, 23] width 587 height 46
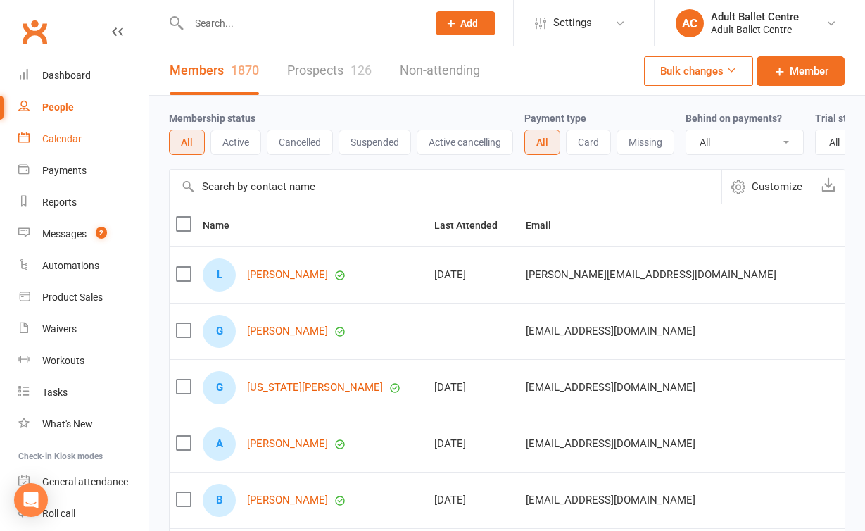
click at [58, 149] on link "Calendar" at bounding box center [83, 139] width 130 height 32
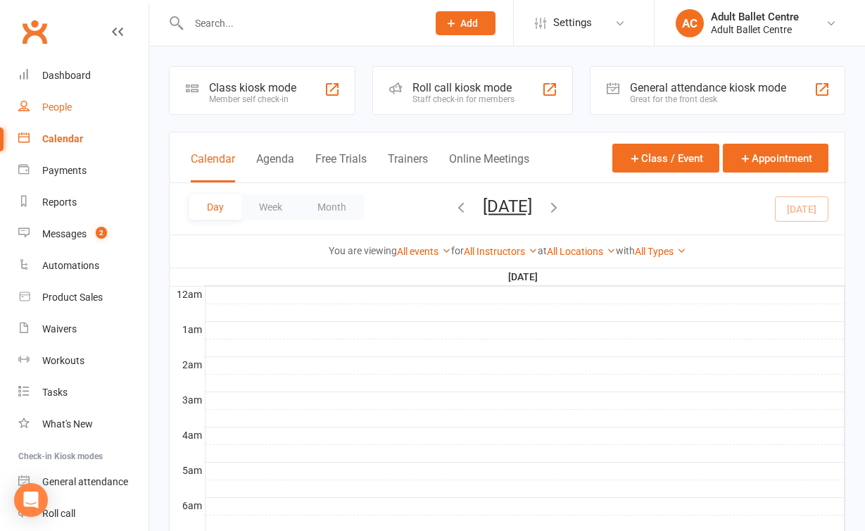
click at [54, 114] on link "People" at bounding box center [83, 108] width 130 height 32
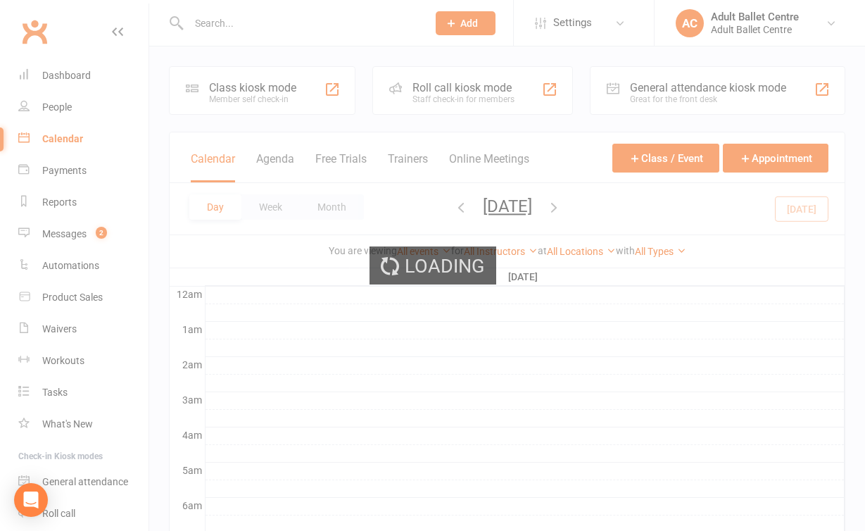
select select "100"
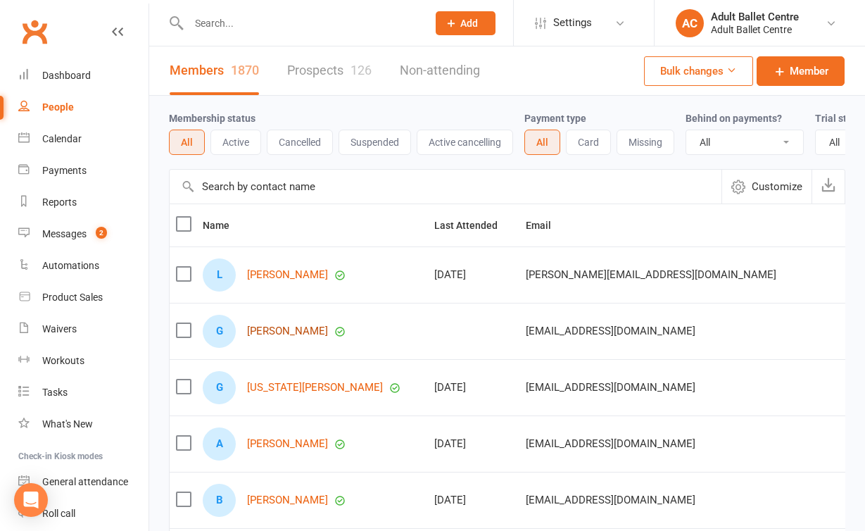
click at [270, 332] on link "Gino Lu" at bounding box center [287, 331] width 81 height 12
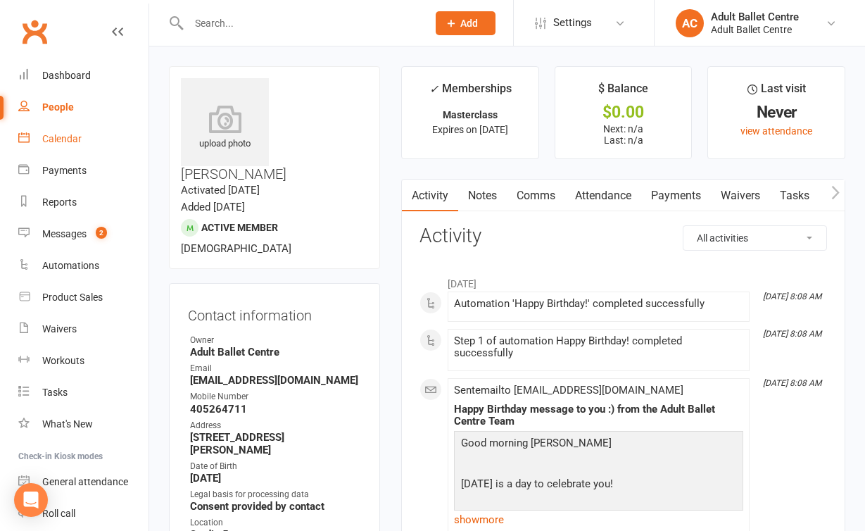
click at [58, 137] on div "Calendar" at bounding box center [61, 138] width 39 height 11
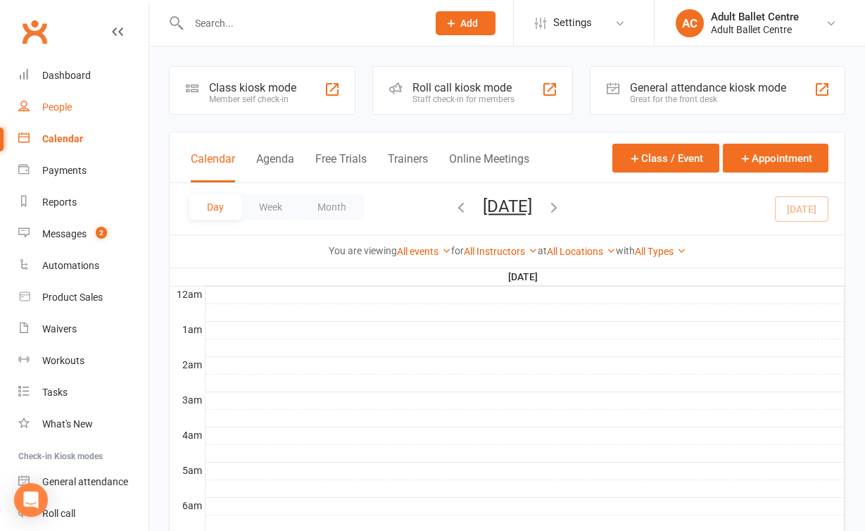
click at [61, 116] on link "People" at bounding box center [83, 108] width 130 height 32
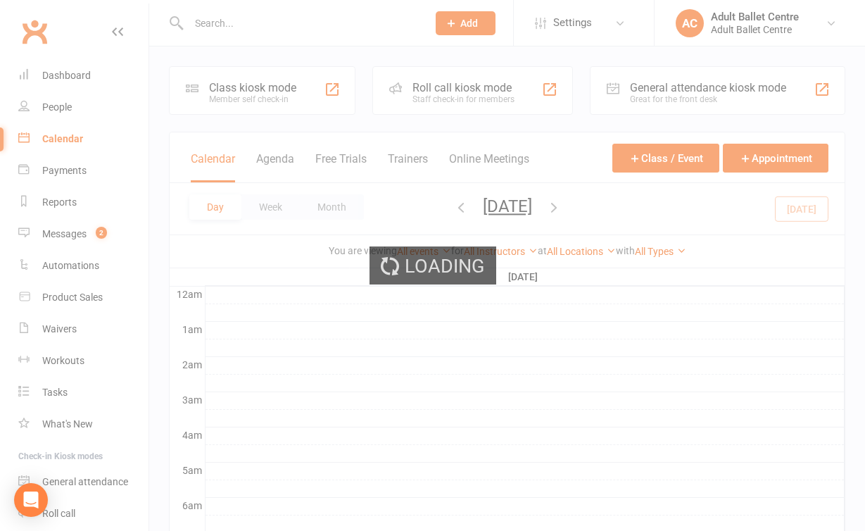
select select "100"
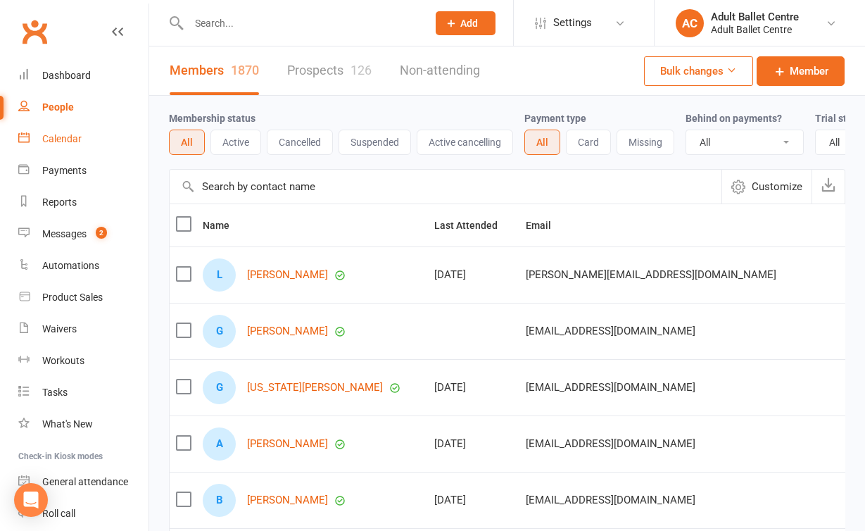
click at [87, 142] on link "Calendar" at bounding box center [83, 139] width 130 height 32
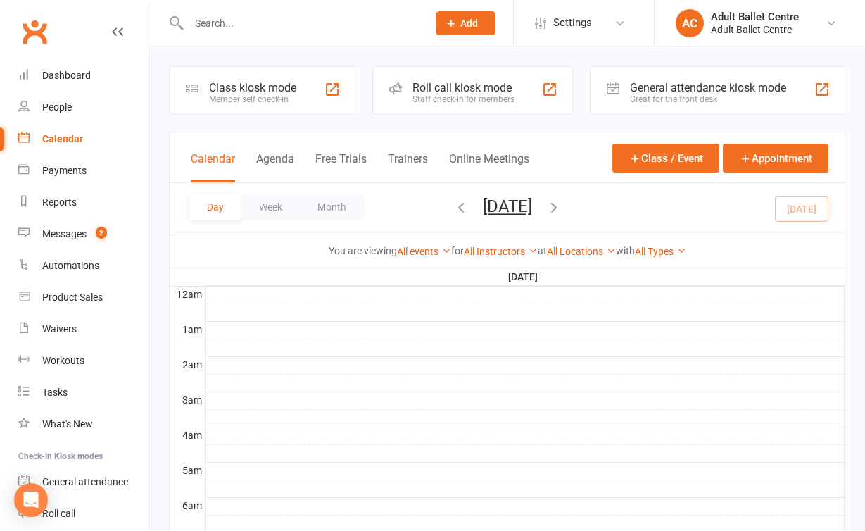
click at [41, 8] on nav "Clubworx Dashboard People Calendar Payments Reports Messages 2 Automations Prod…" at bounding box center [74, 269] width 149 height 531
